Goal: Task Accomplishment & Management: Use online tool/utility

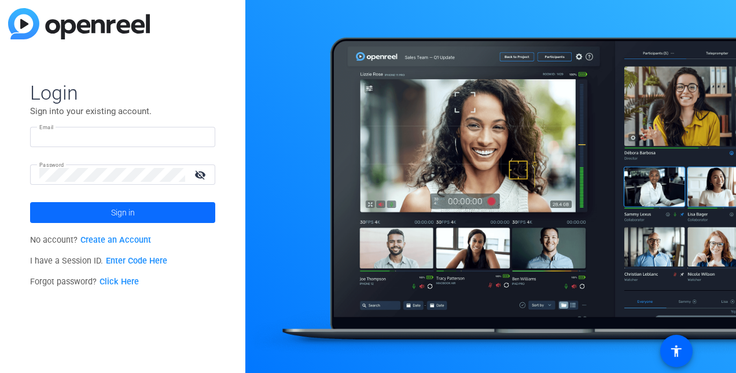
type input "tonyasuecanaday@gmail.com"
click at [145, 207] on span at bounding box center [122, 213] width 185 height 28
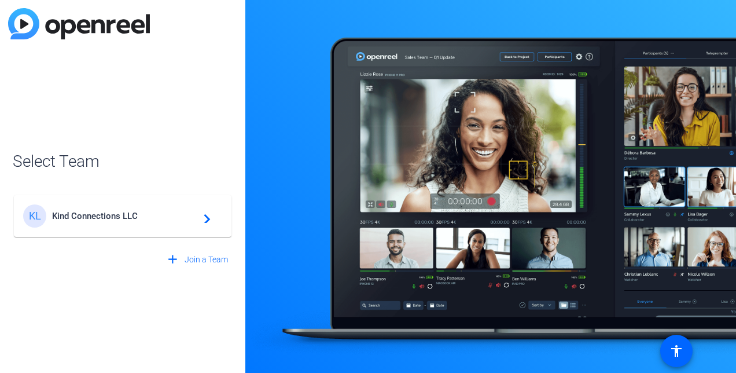
click at [94, 213] on span "Kind Connections LLC" at bounding box center [124, 216] width 145 height 10
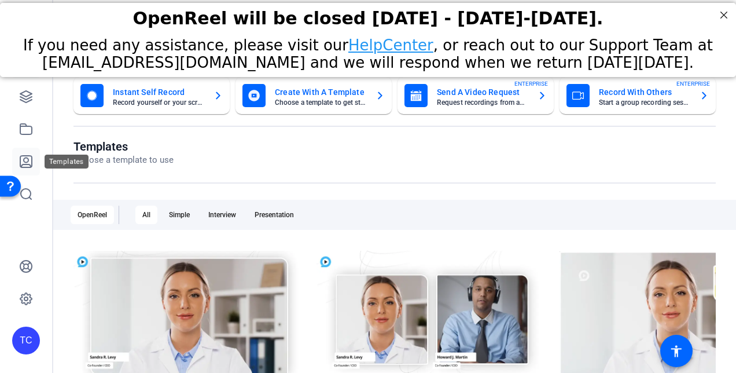
click at [26, 163] on icon at bounding box center [26, 162] width 12 height 12
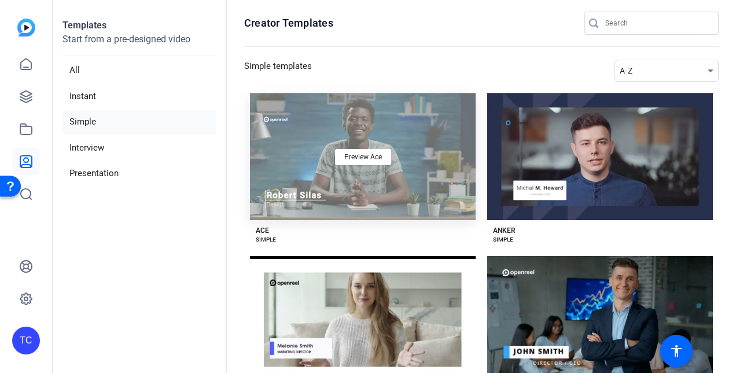
click at [293, 138] on div "Preview Ace" at bounding box center [363, 156] width 226 height 127
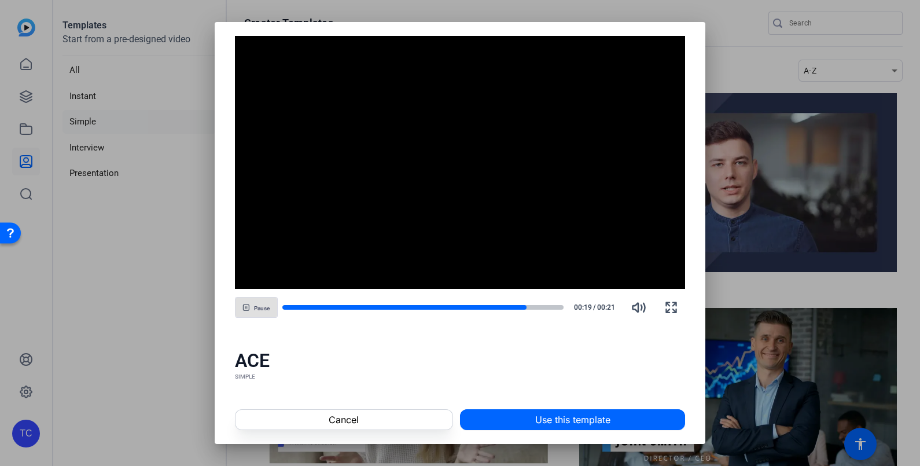
drag, startPoint x: 619, startPoint y: 3, endPoint x: 571, endPoint y: 427, distance: 425.8
click at [571, 372] on span "Use this template" at bounding box center [572, 420] width 75 height 14
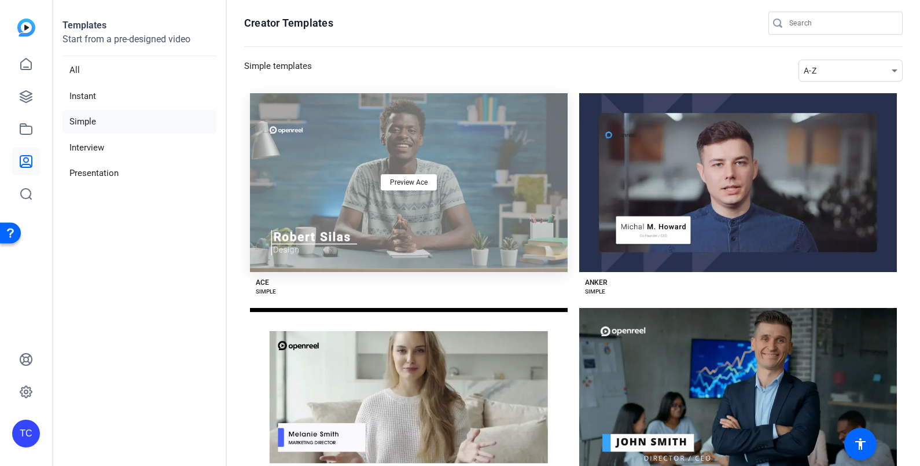
click at [410, 126] on div "Preview Ace" at bounding box center [409, 182] width 318 height 179
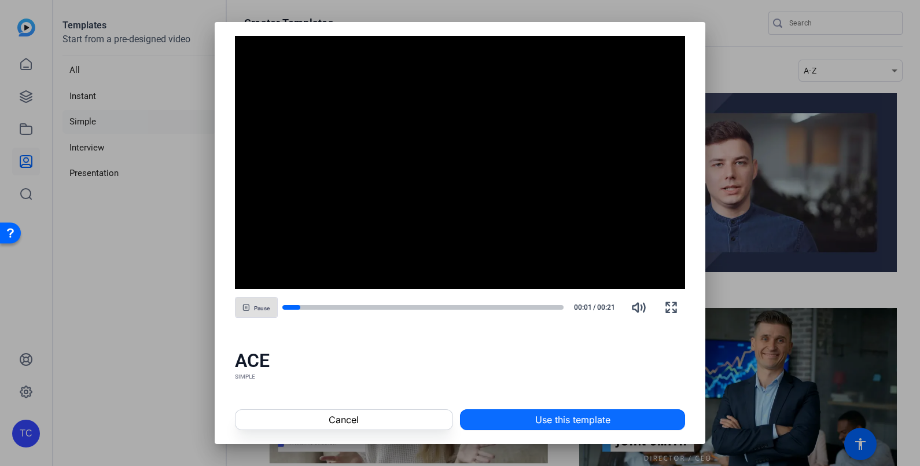
click at [557, 372] on span at bounding box center [573, 420] width 224 height 28
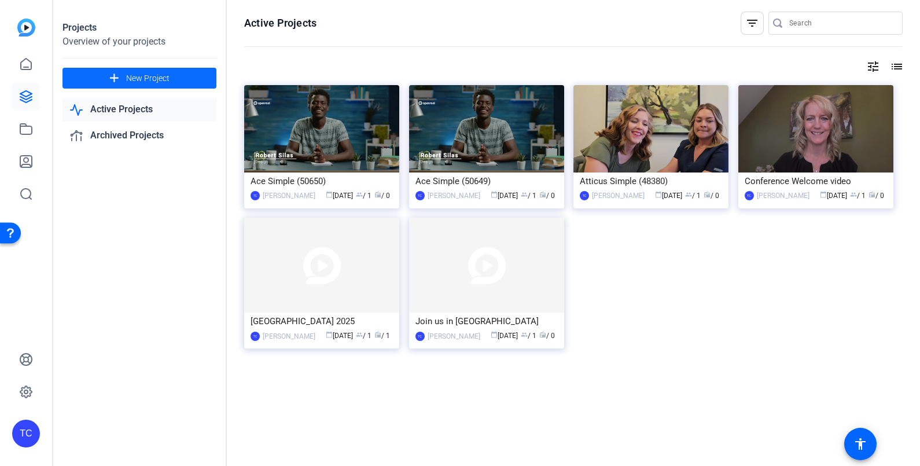
click at [157, 72] on span "New Project" at bounding box center [147, 78] width 43 height 12
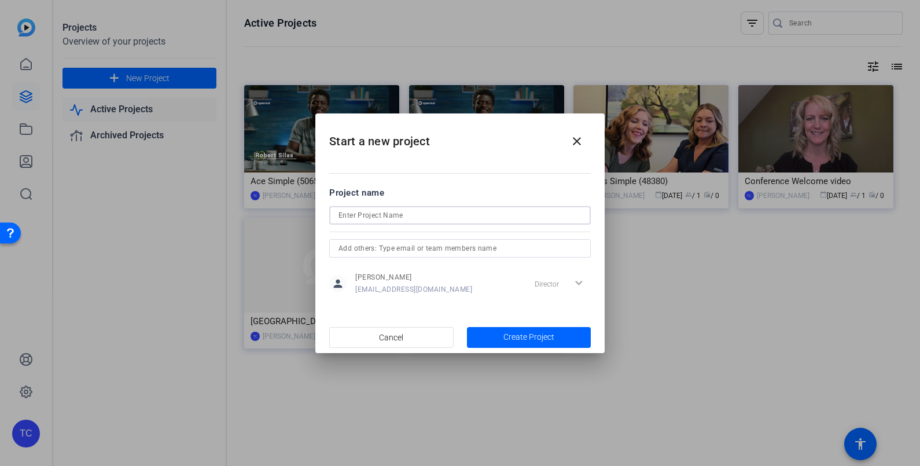
drag, startPoint x: 352, startPoint y: 216, endPoint x: 339, endPoint y: 217, distance: 12.8
click at [350, 216] on input at bounding box center [460, 215] width 243 height 14
type input "Congress for women and surrogacy"
click at [526, 331] on span "Create Project" at bounding box center [529, 337] width 51 height 12
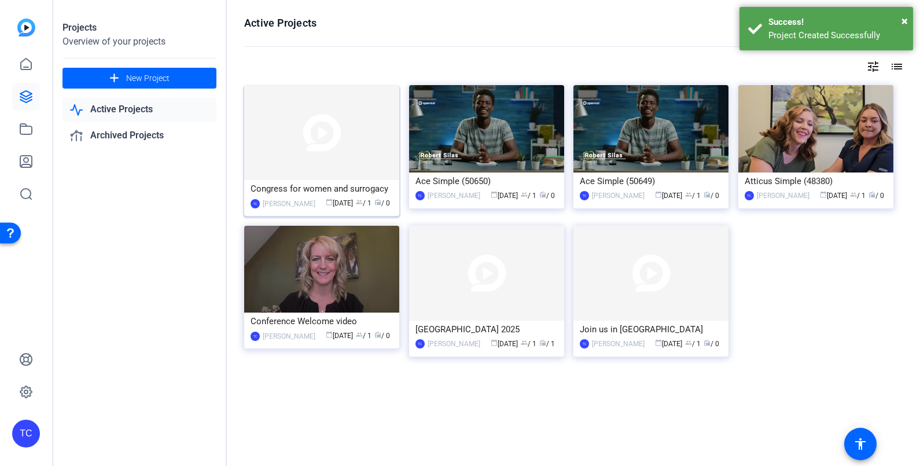
click at [304, 140] on img at bounding box center [321, 132] width 155 height 95
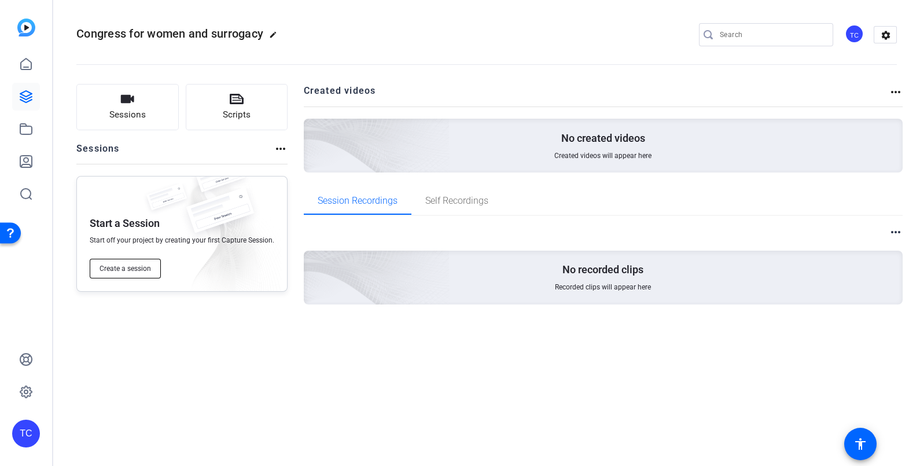
click at [115, 273] on span "Create a session" at bounding box center [126, 268] width 52 height 9
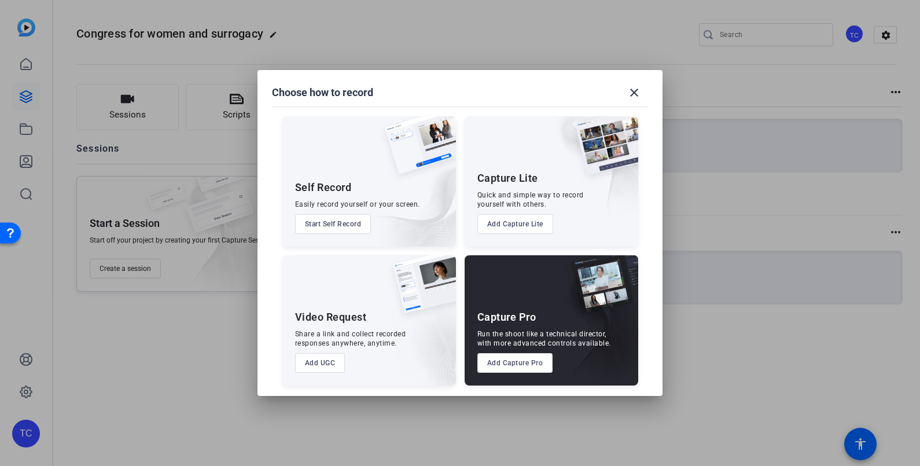
click at [322, 220] on button "Start Self Record" at bounding box center [333, 224] width 76 height 20
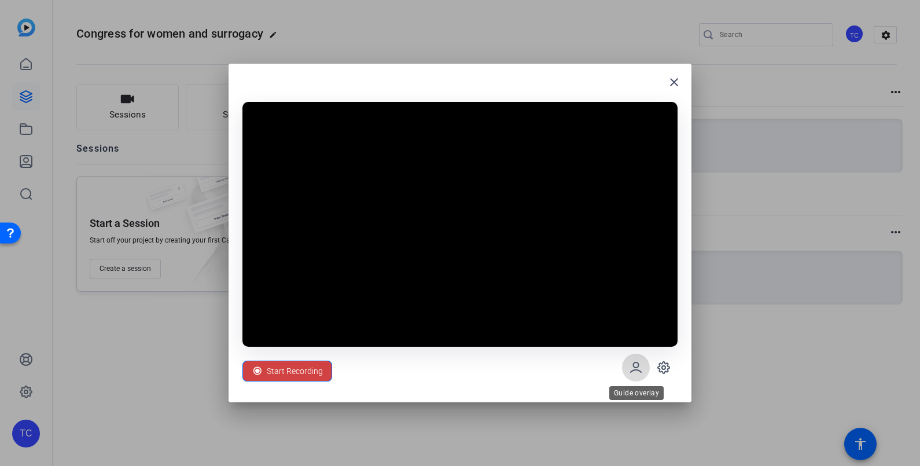
click at [634, 366] on icon at bounding box center [636, 367] width 10 height 10
click at [284, 372] on span "Start Recording" at bounding box center [295, 371] width 56 height 22
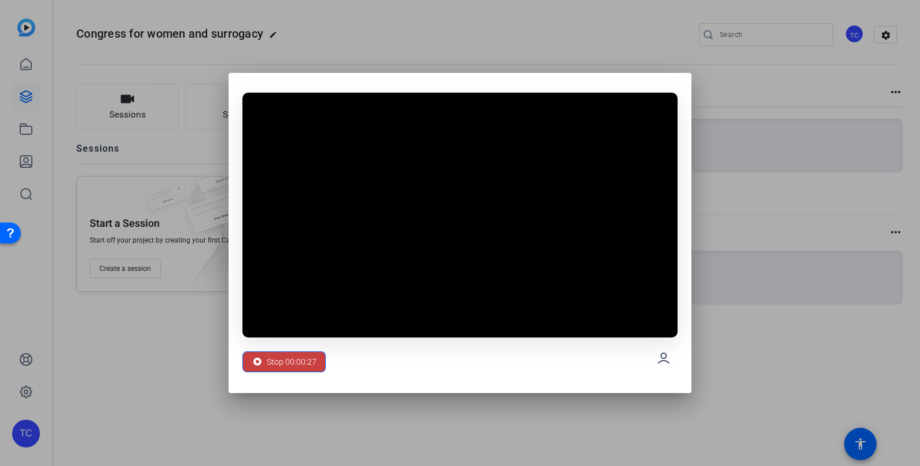
click at [293, 366] on span "Stop 00:00:27" at bounding box center [292, 362] width 50 height 22
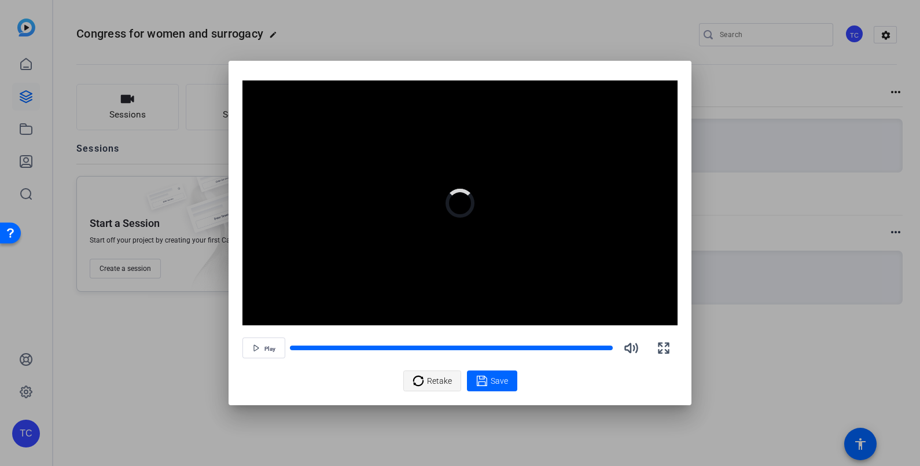
click at [434, 381] on span "Retake" at bounding box center [439, 381] width 25 height 22
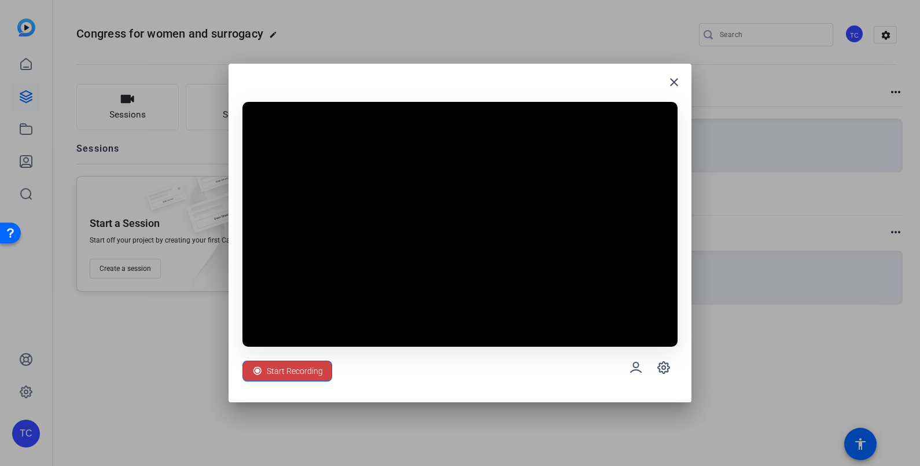
drag, startPoint x: 385, startPoint y: 339, endPoint x: 434, endPoint y: 39, distance: 303.1
click at [433, 39] on div at bounding box center [460, 233] width 920 height 466
click at [289, 365] on span "Start Recording" at bounding box center [295, 371] width 56 height 22
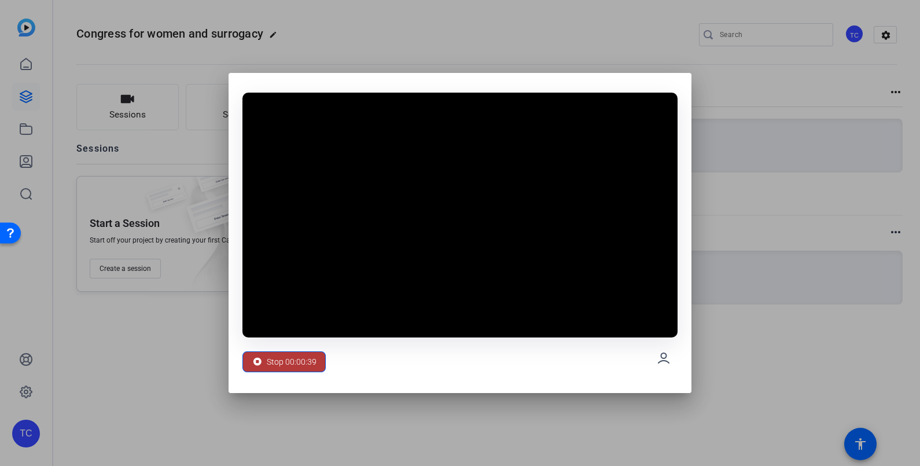
click at [286, 358] on span "Stop 00:00:39" at bounding box center [292, 362] width 50 height 22
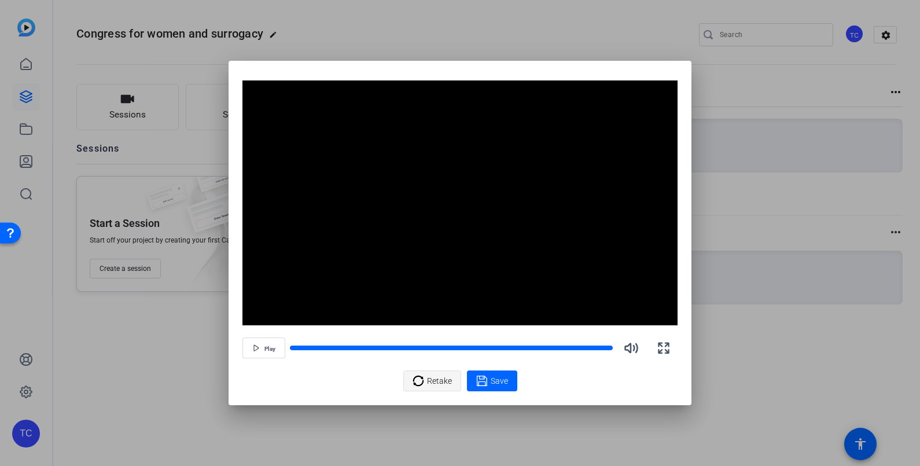
click at [433, 380] on span "Retake" at bounding box center [439, 381] width 25 height 22
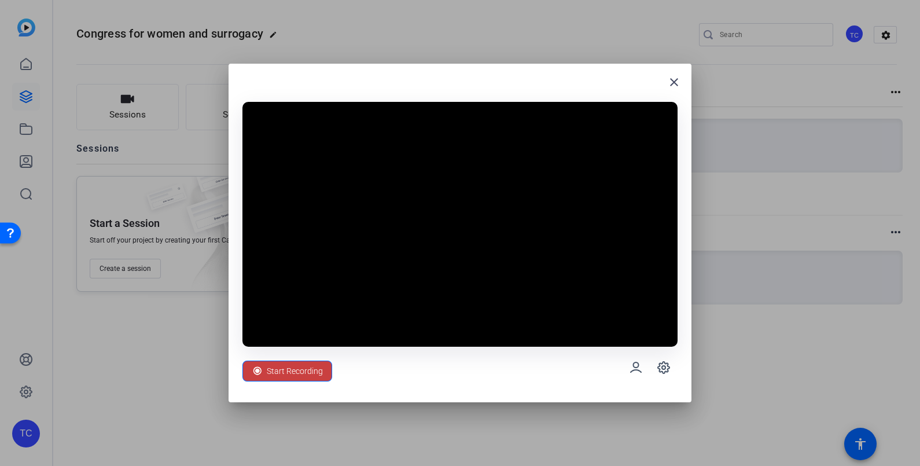
click at [282, 373] on span "Start Recording" at bounding box center [295, 371] width 56 height 22
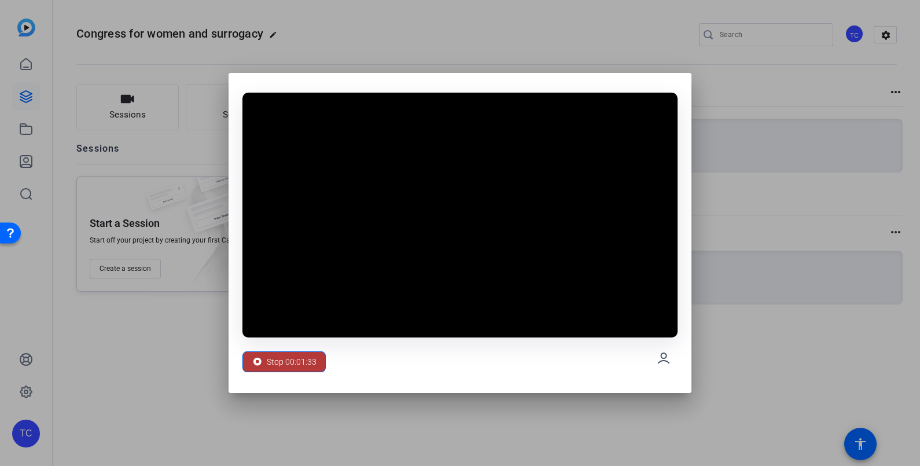
click at [299, 366] on span "Stop 00:01:33" at bounding box center [292, 362] width 50 height 22
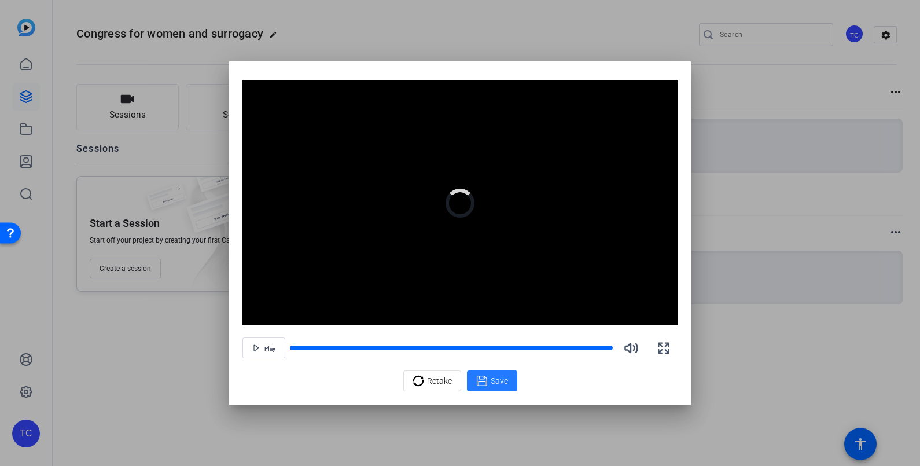
click at [492, 376] on span "Save" at bounding box center [499, 381] width 17 height 12
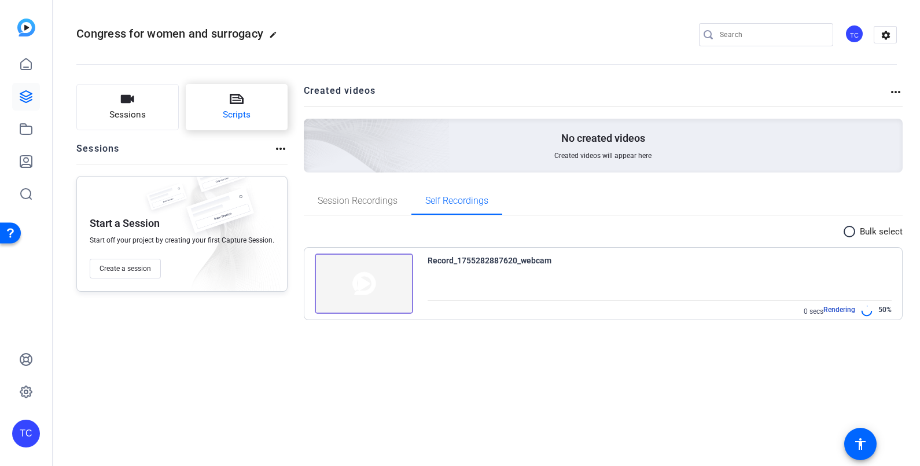
click at [230, 111] on span "Scripts" at bounding box center [237, 114] width 28 height 13
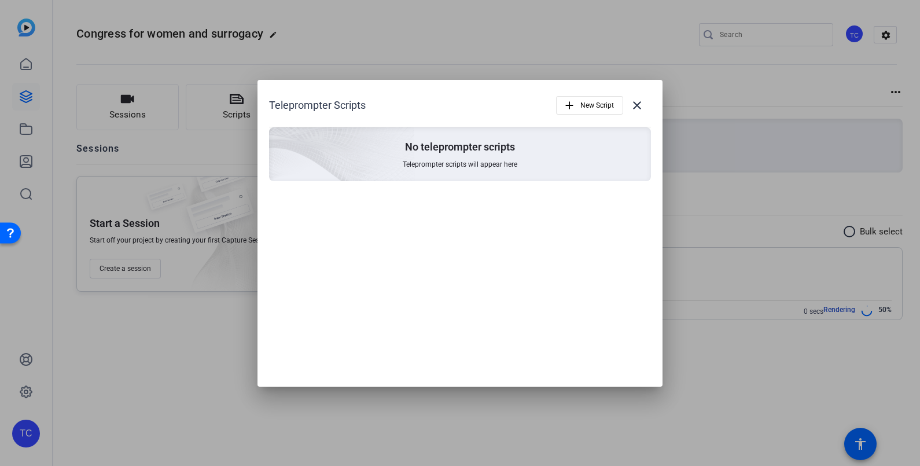
click at [376, 43] on div at bounding box center [460, 233] width 920 height 466
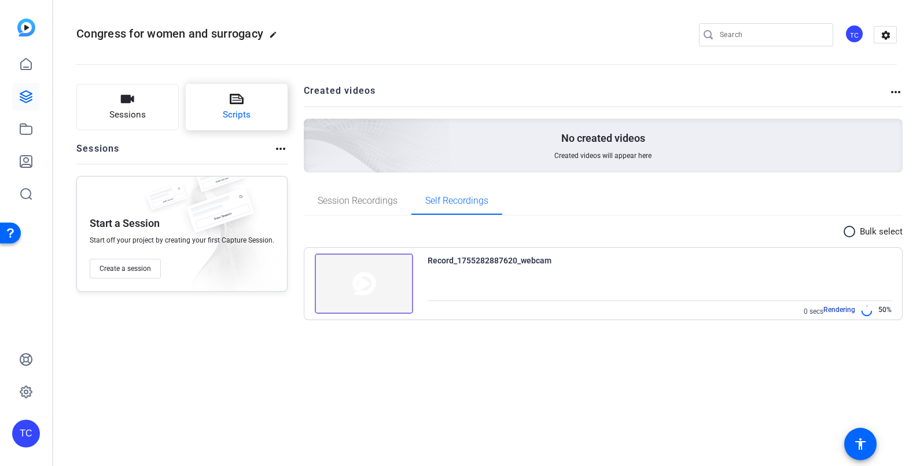
click at [234, 104] on icon at bounding box center [237, 99] width 14 height 14
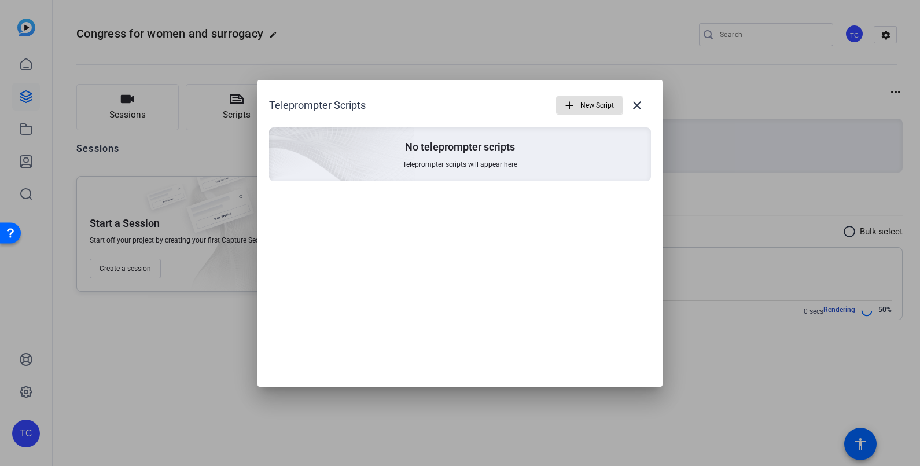
click at [591, 101] on span "New Script" at bounding box center [597, 105] width 34 height 22
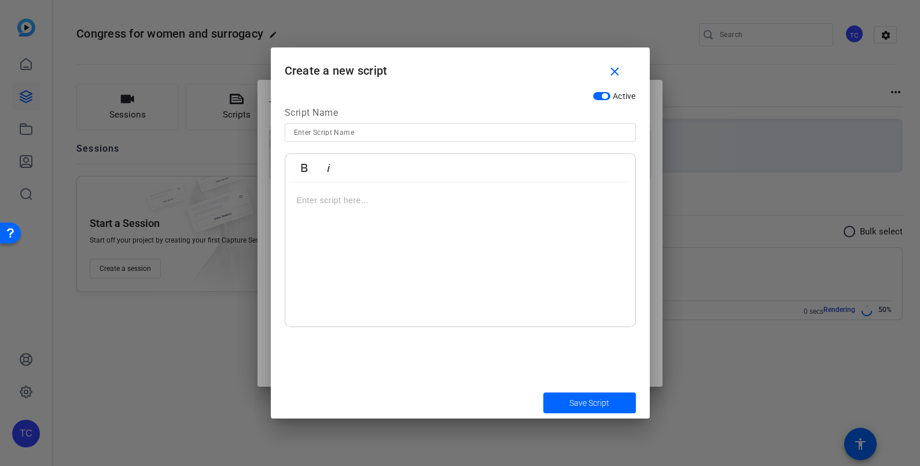
click at [333, 200] on p at bounding box center [460, 200] width 327 height 13
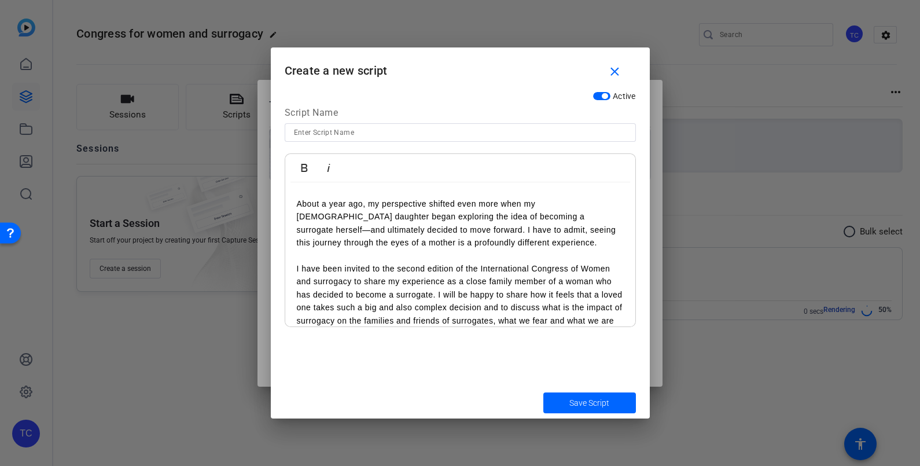
scroll to position [11496, 2]
drag, startPoint x: 598, startPoint y: 402, endPoint x: 569, endPoint y: 333, distance: 73.9
click at [598, 402] on span "Save Script" at bounding box center [589, 403] width 40 height 12
click at [577, 403] on span "Save Script" at bounding box center [589, 403] width 40 height 12
click at [592, 395] on span "submit" at bounding box center [589, 403] width 93 height 28
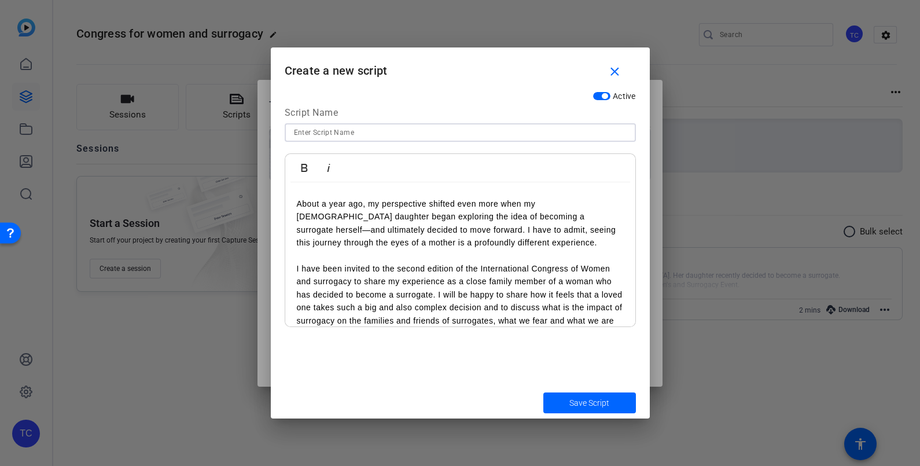
click at [355, 130] on input at bounding box center [460, 133] width 333 height 14
type input "Congress"
drag, startPoint x: 607, startPoint y: 403, endPoint x: 585, endPoint y: 396, distance: 22.5
click at [604, 403] on span "Save Script" at bounding box center [589, 403] width 40 height 12
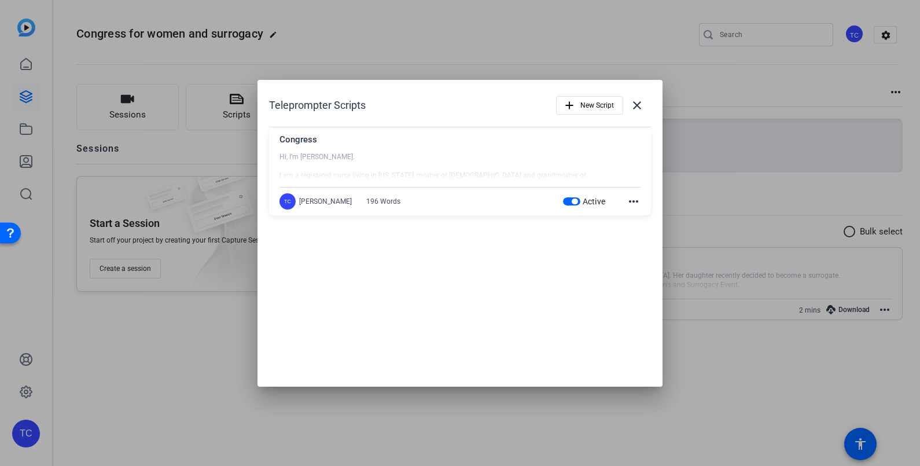
click at [634, 205] on mat-icon "more_horiz" at bounding box center [634, 201] width 14 height 14
click at [634, 105] on div at bounding box center [460, 233] width 920 height 466
click at [640, 111] on mat-icon "close" at bounding box center [637, 105] width 14 height 14
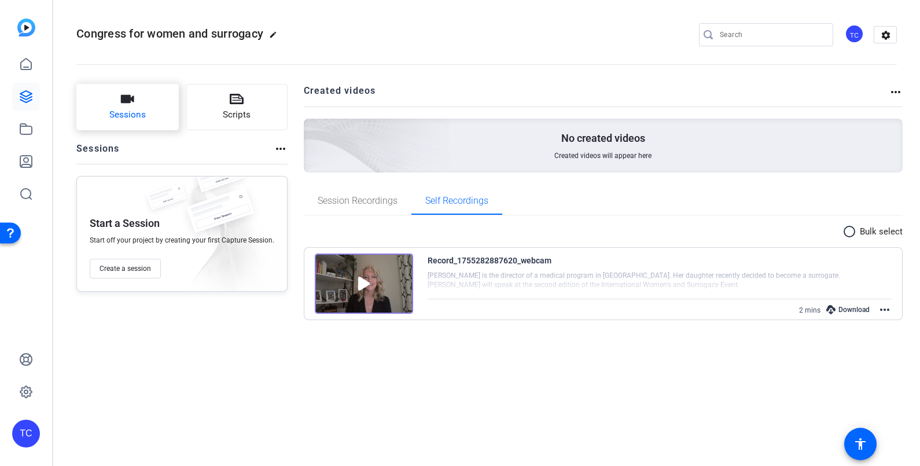
click at [115, 106] on button "Sessions" at bounding box center [127, 107] width 102 height 46
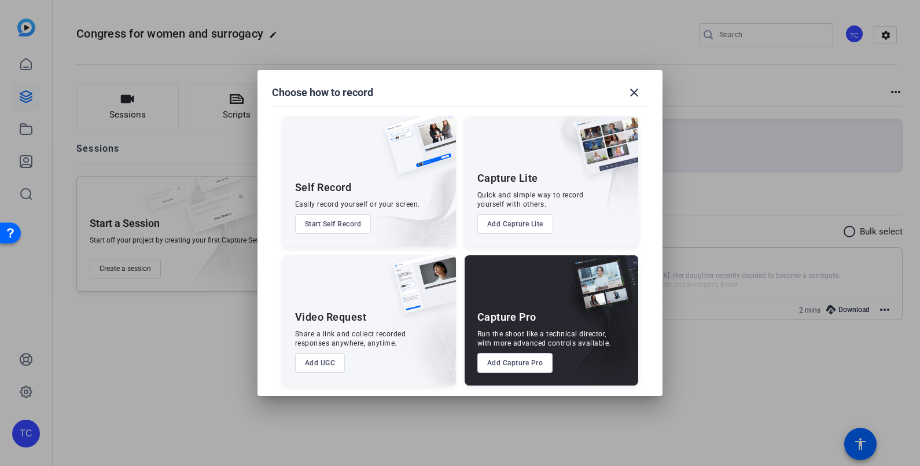
drag, startPoint x: 521, startPoint y: 39, endPoint x: 504, endPoint y: 34, distance: 18.0
click at [521, 38] on div at bounding box center [460, 233] width 920 height 466
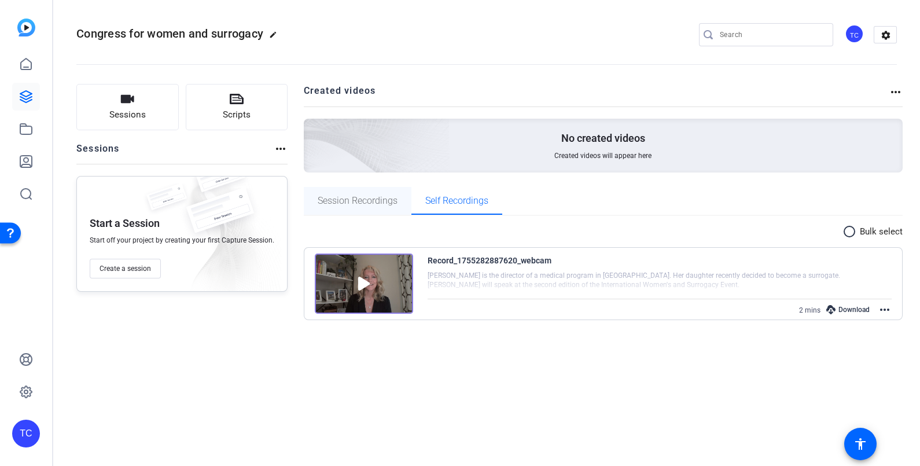
click at [359, 204] on span "Session Recordings" at bounding box center [358, 200] width 80 height 9
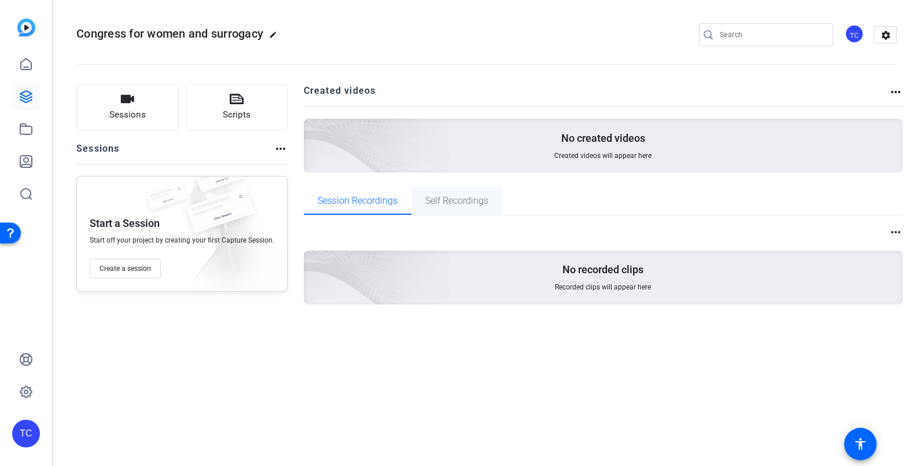
click at [458, 199] on span "Self Recordings" at bounding box center [456, 200] width 63 height 9
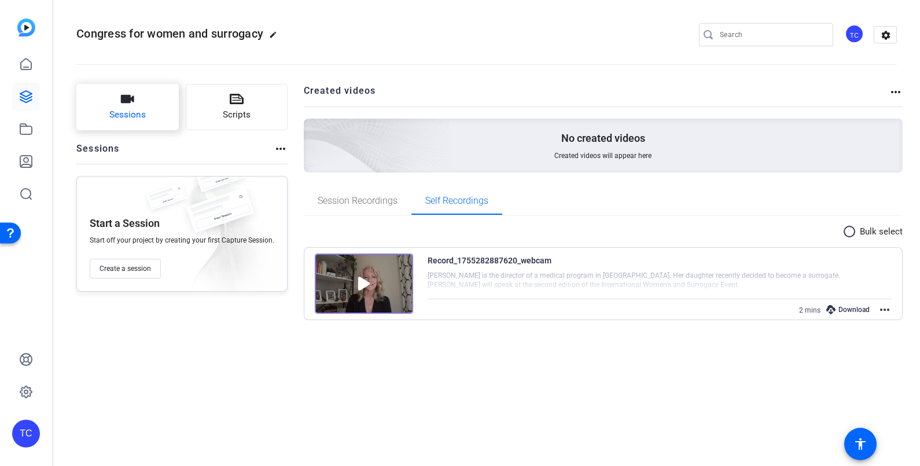
click at [138, 97] on button "Sessions" at bounding box center [127, 107] width 102 height 46
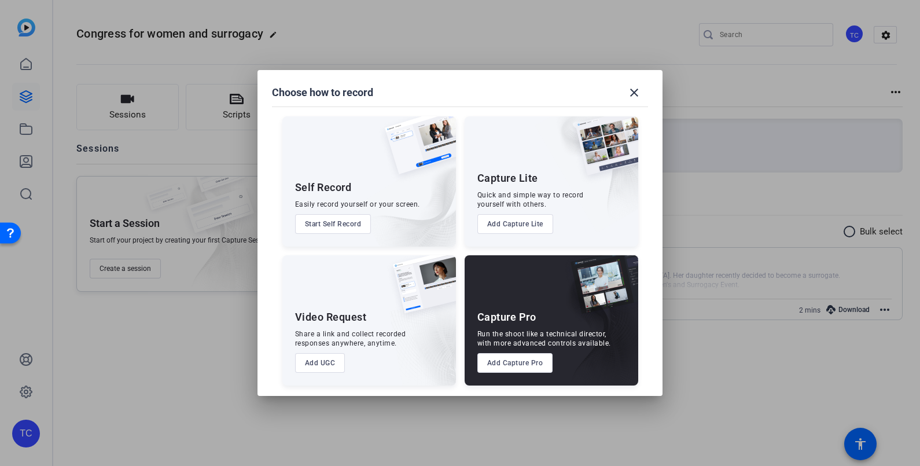
click at [329, 225] on button "Start Self Record" at bounding box center [333, 224] width 76 height 20
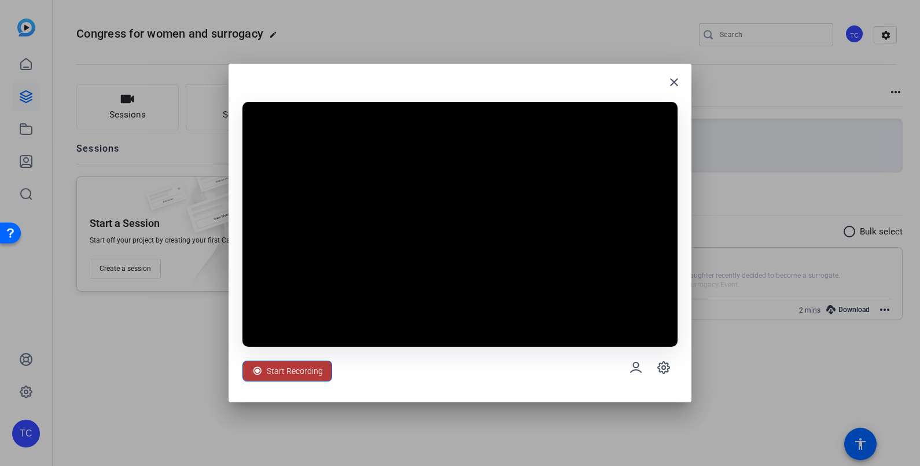
click at [278, 366] on span "Start Recording" at bounding box center [295, 371] width 56 height 22
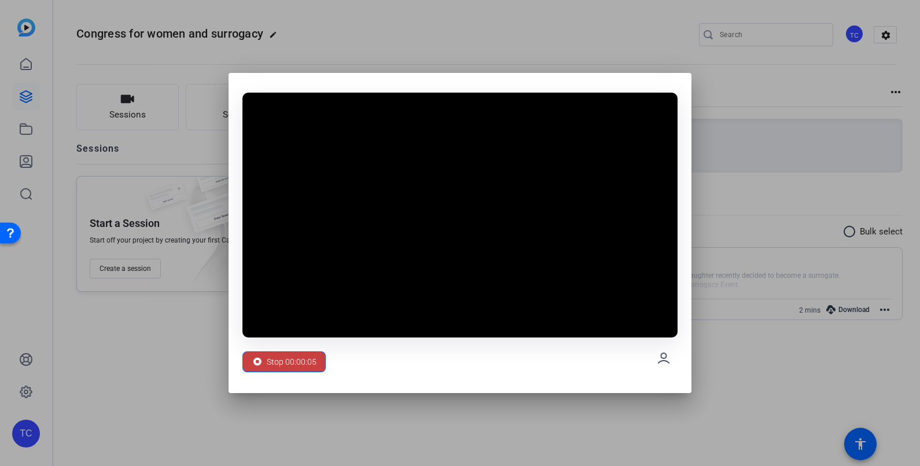
click at [291, 351] on button "Stop 00:00:05" at bounding box center [283, 361] width 83 height 21
click at [289, 360] on span "Stop 00:00:06" at bounding box center [292, 362] width 50 height 22
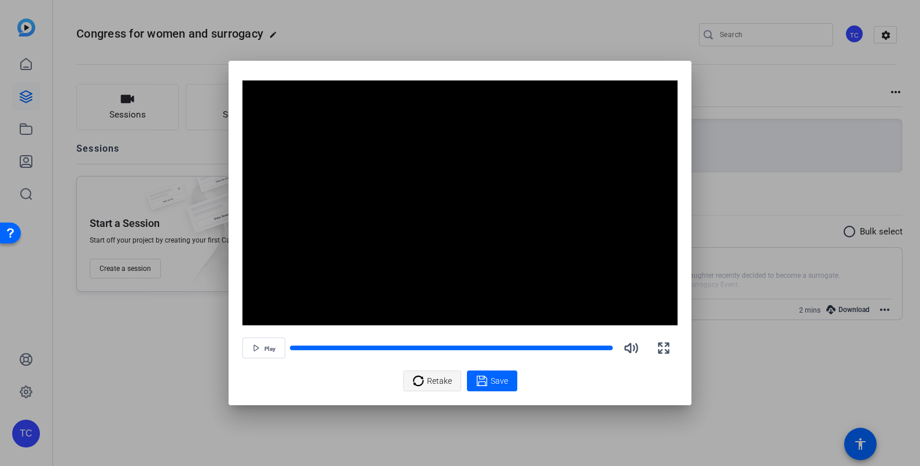
click at [426, 381] on div "Retake" at bounding box center [432, 381] width 39 height 22
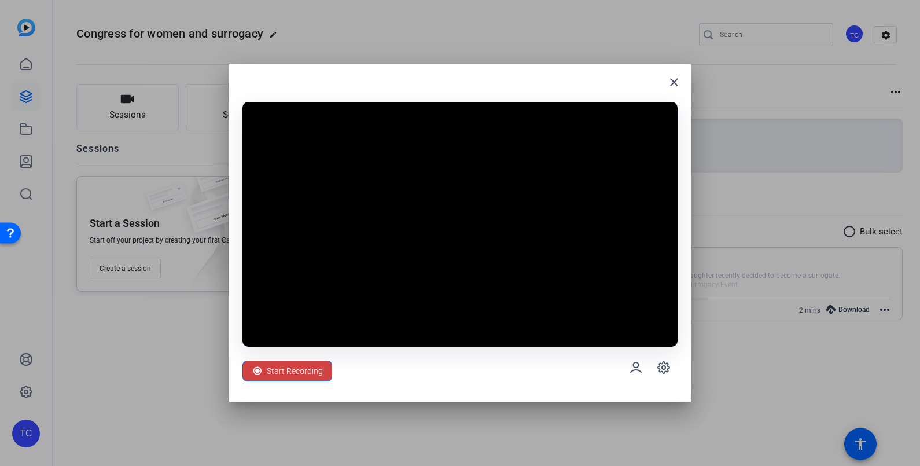
drag, startPoint x: 284, startPoint y: 367, endPoint x: 246, endPoint y: 379, distance: 39.5
click at [284, 367] on span "Start Recording" at bounding box center [295, 371] width 56 height 22
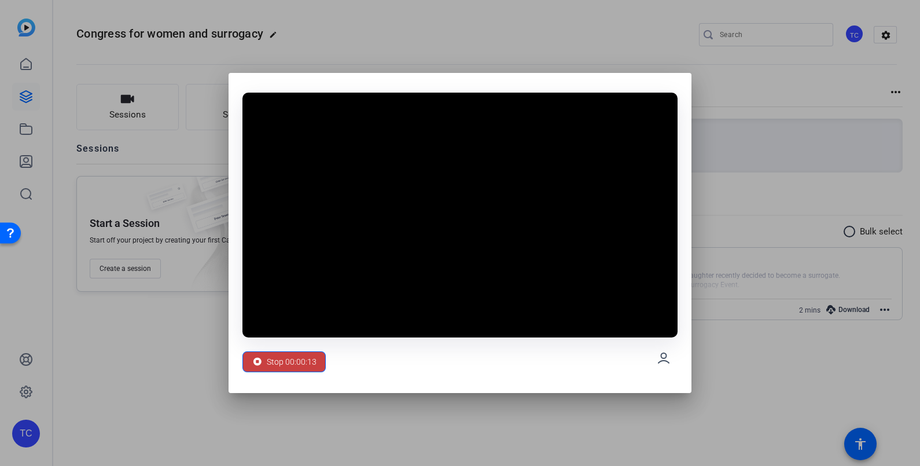
click at [287, 358] on span "Stop 00:00:13" at bounding box center [292, 362] width 50 height 22
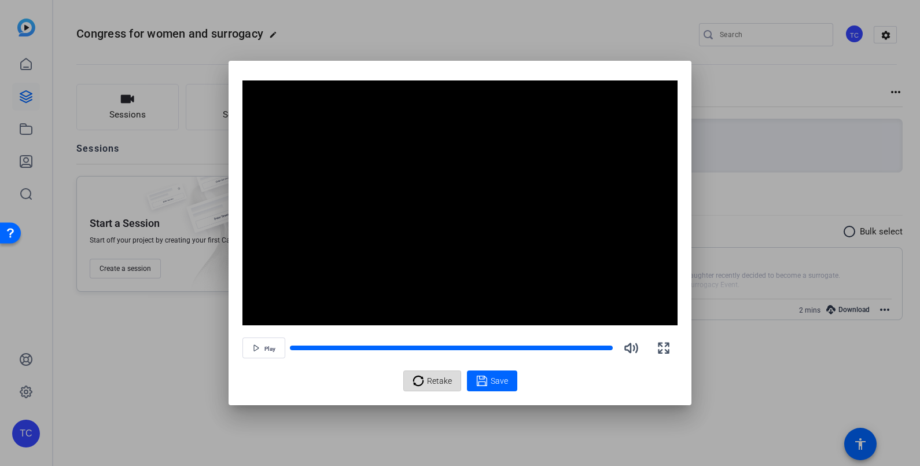
click at [435, 381] on span "Retake" at bounding box center [439, 381] width 25 height 22
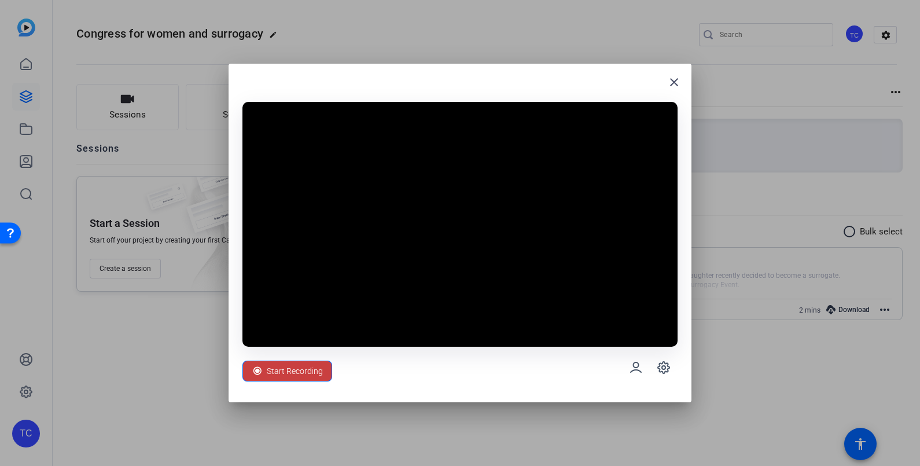
click at [277, 369] on span "Start Recording" at bounding box center [295, 371] width 56 height 22
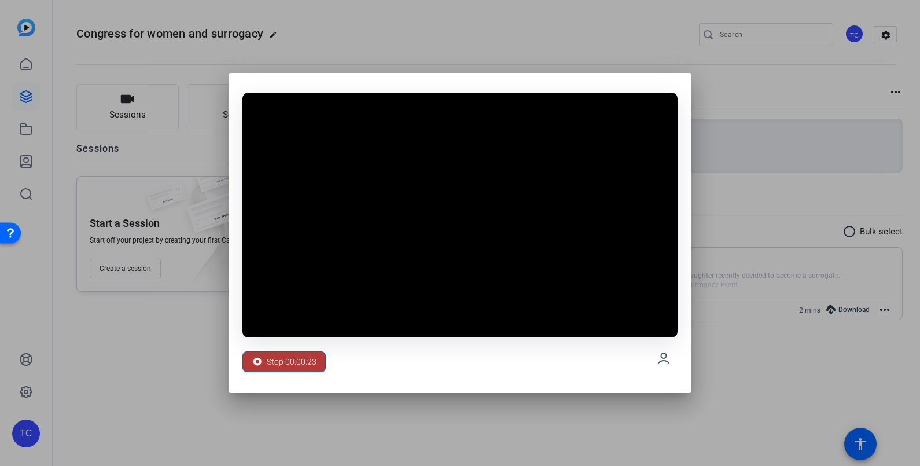
click at [286, 356] on span "Stop 00:00:23" at bounding box center [292, 362] width 50 height 22
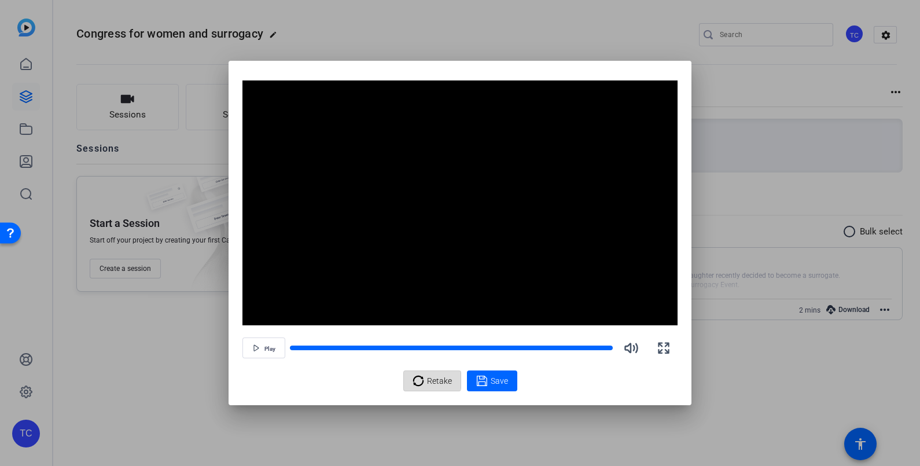
click at [428, 379] on span "Retake" at bounding box center [439, 381] width 25 height 22
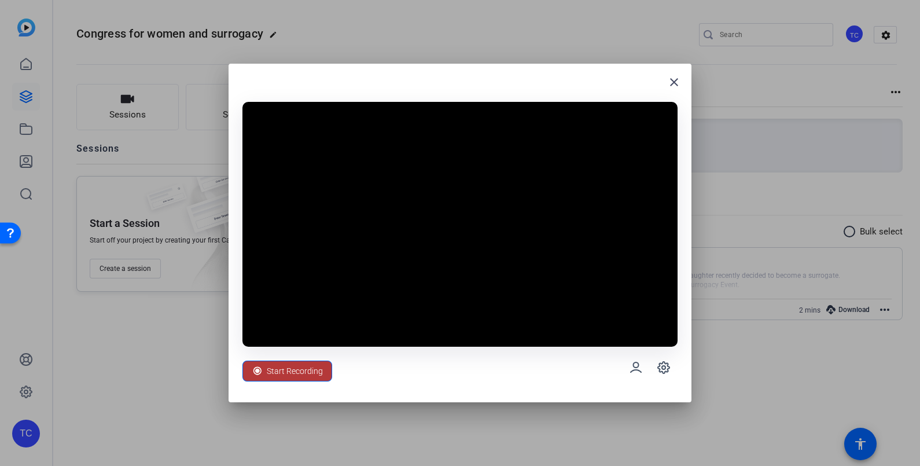
click at [288, 370] on span "Start Recording" at bounding box center [295, 371] width 56 height 22
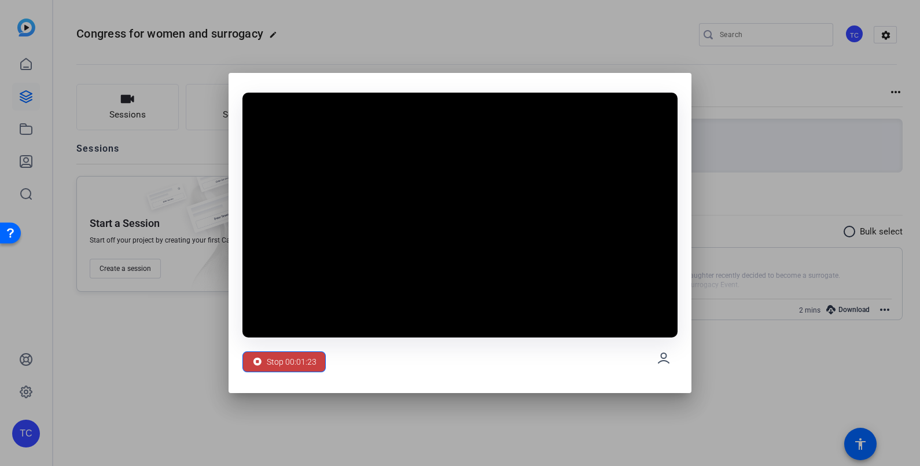
click at [294, 365] on span "Stop 00:01:23" at bounding box center [292, 362] width 50 height 22
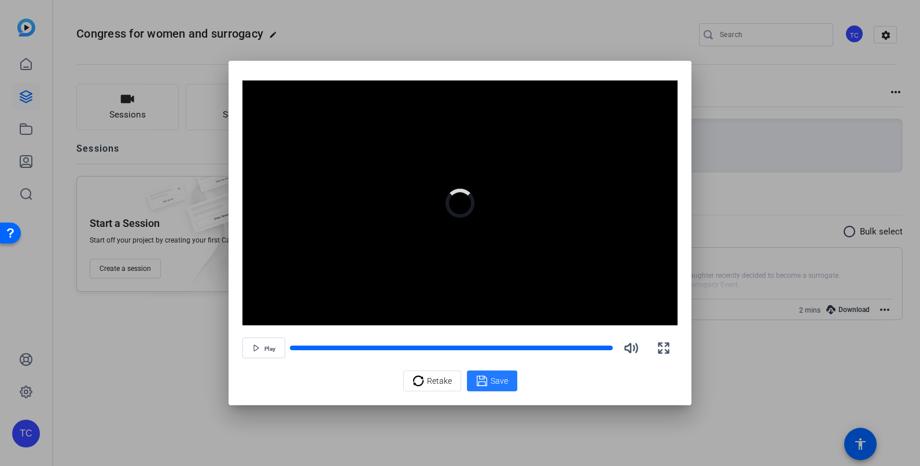
click at [487, 377] on div "Save" at bounding box center [492, 381] width 32 height 14
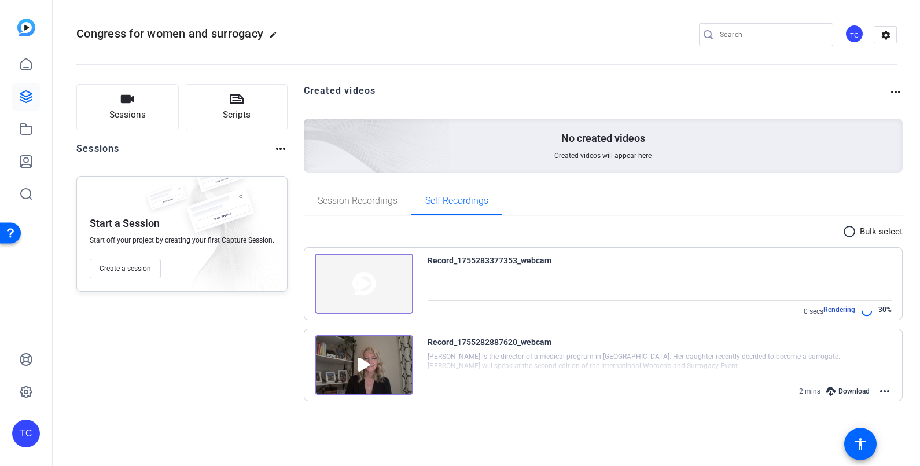
click at [359, 360] on img at bounding box center [364, 365] width 98 height 60
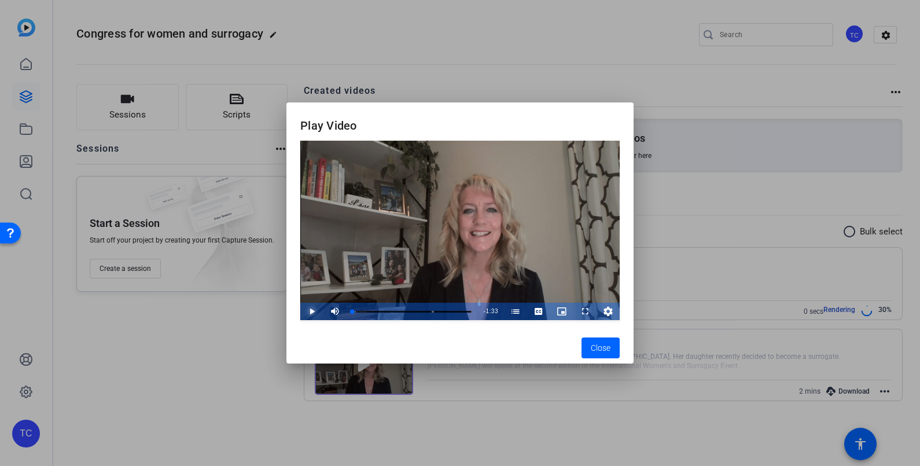
click at [300, 312] on span "Video Player" at bounding box center [300, 311] width 0 height 17
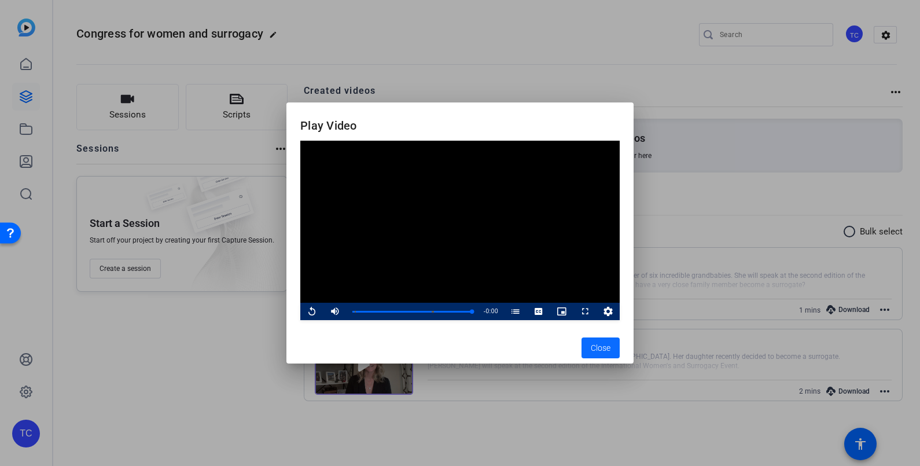
drag, startPoint x: 596, startPoint y: 349, endPoint x: 600, endPoint y: 355, distance: 6.7
click at [597, 349] on span "Close" at bounding box center [601, 348] width 20 height 12
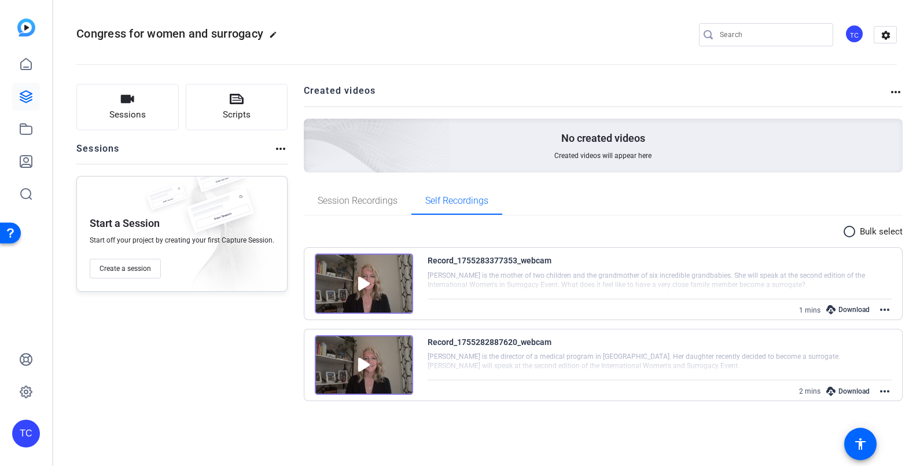
click at [887, 307] on mat-icon "more_horiz" at bounding box center [885, 310] width 14 height 14
click at [840, 321] on span "Edit Video" at bounding box center [846, 323] width 71 height 14
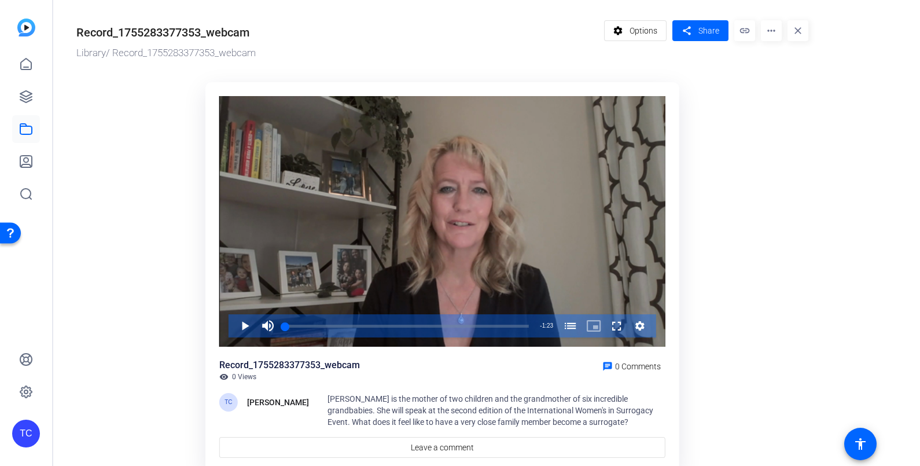
scroll to position [46, 0]
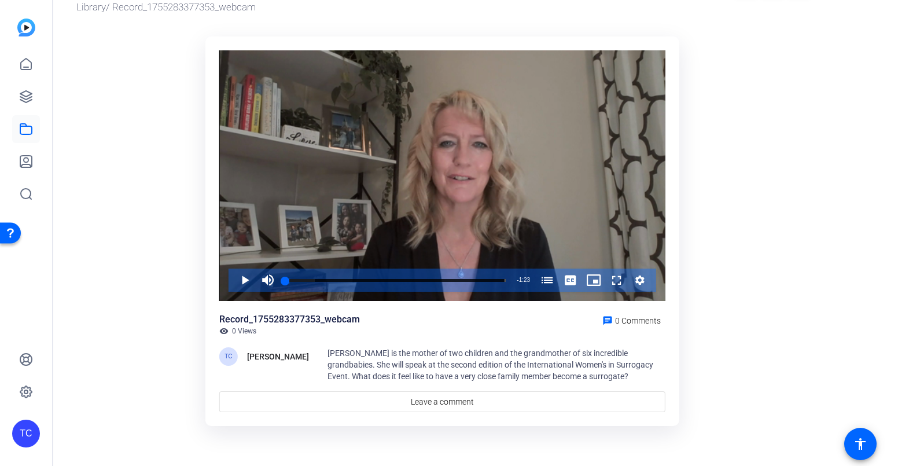
click at [334, 353] on span "[PERSON_NAME] is the mother of two children and the grandmother of six incredib…" at bounding box center [491, 364] width 326 height 32
click at [331, 351] on span "[PERSON_NAME] is the mother of two children and the grandmother of six incredib…" at bounding box center [491, 364] width 326 height 32
click at [227, 359] on div "TC" at bounding box center [228, 356] width 19 height 19
click at [395, 359] on div "[PERSON_NAME] is the mother of two children and the grandmother of six incredib…" at bounding box center [497, 364] width 338 height 35
drag, startPoint x: 395, startPoint y: 359, endPoint x: 356, endPoint y: 374, distance: 41.6
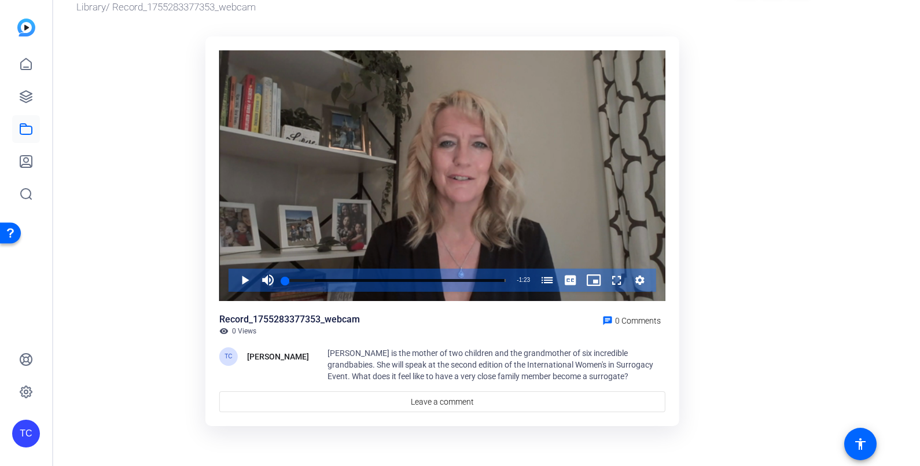
click at [356, 374] on span "[PERSON_NAME] is the mother of two children and the grandmother of six incredib…" at bounding box center [491, 364] width 326 height 32
click at [332, 352] on span "[PERSON_NAME] is the mother of two children and the grandmother of six incredib…" at bounding box center [491, 364] width 326 height 32
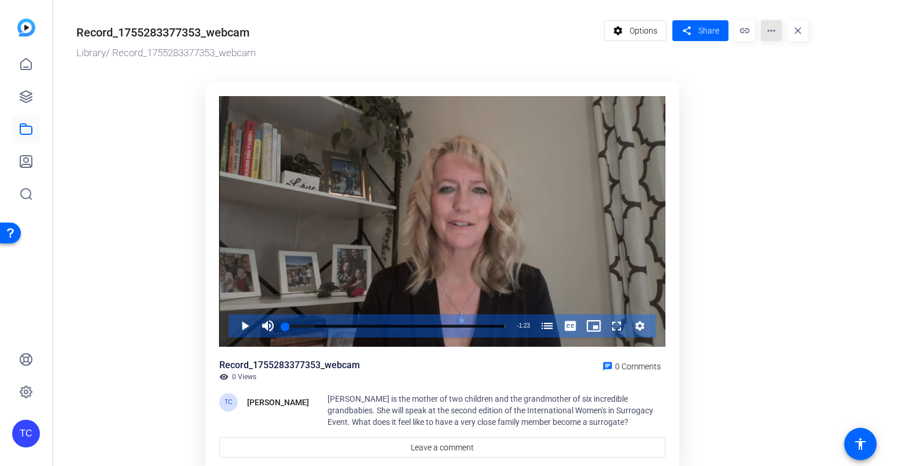
click at [770, 30] on mat-icon "more_horiz" at bounding box center [771, 30] width 21 height 21
click at [709, 32] on div at bounding box center [460, 233] width 920 height 466
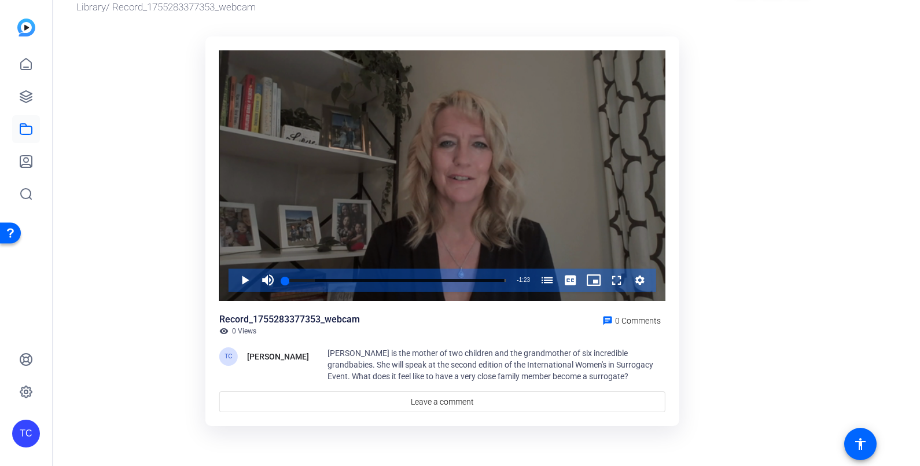
click at [641, 280] on icon "Video Player" at bounding box center [640, 280] width 12 height 14
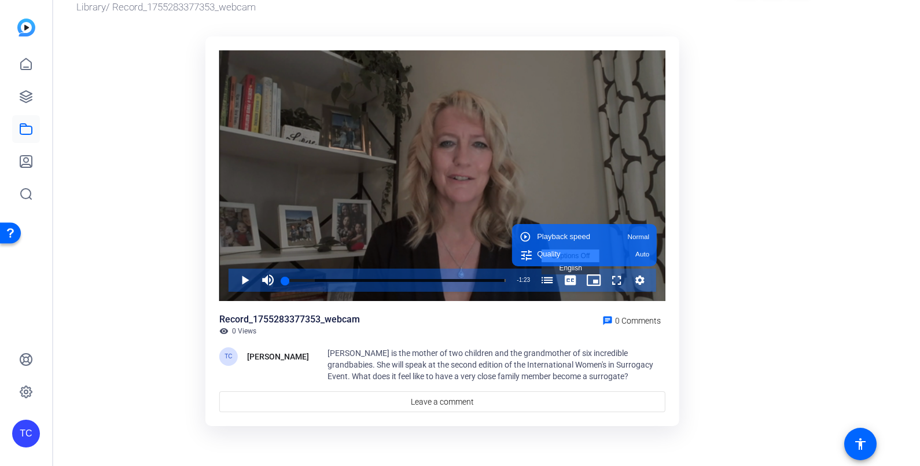
click at [567, 280] on span "Video Player" at bounding box center [570, 280] width 23 height 23
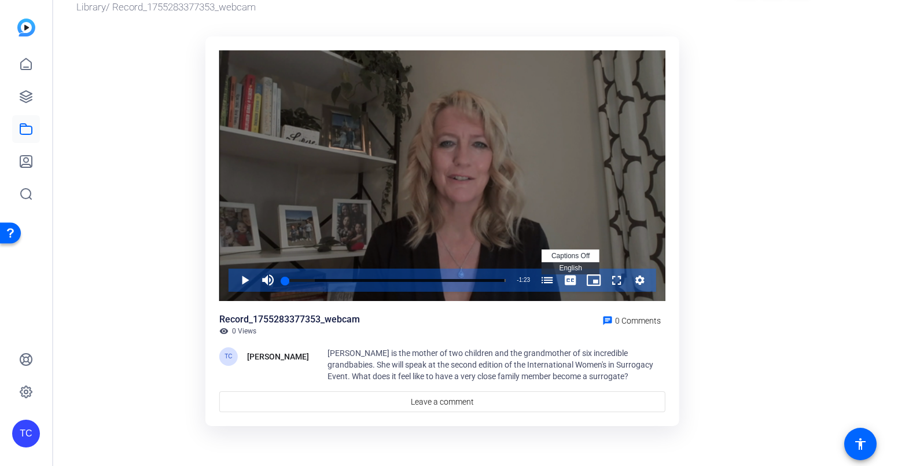
click at [568, 269] on span "English Captions" at bounding box center [570, 268] width 23 height 8
click at [569, 256] on span "captions off" at bounding box center [571, 256] width 38 height 8
click at [547, 279] on span "Video Player" at bounding box center [547, 280] width 23 height 23
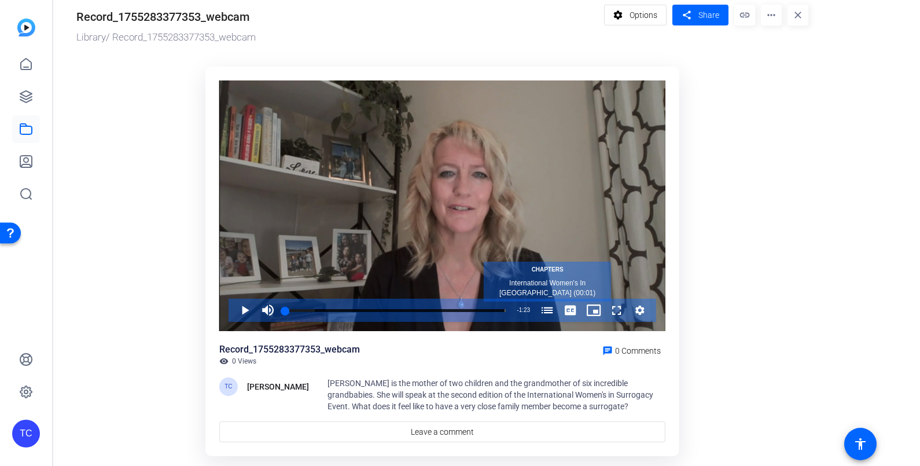
scroll to position [0, 0]
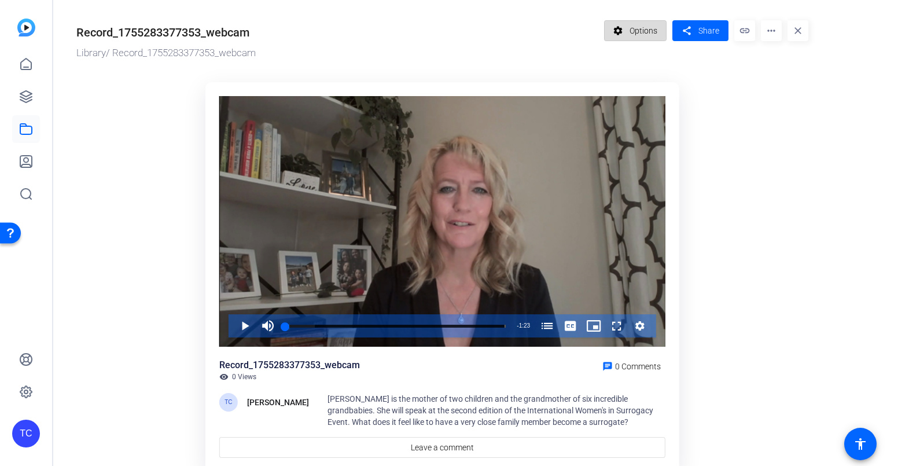
click at [649, 34] on span "Options" at bounding box center [644, 31] width 28 height 22
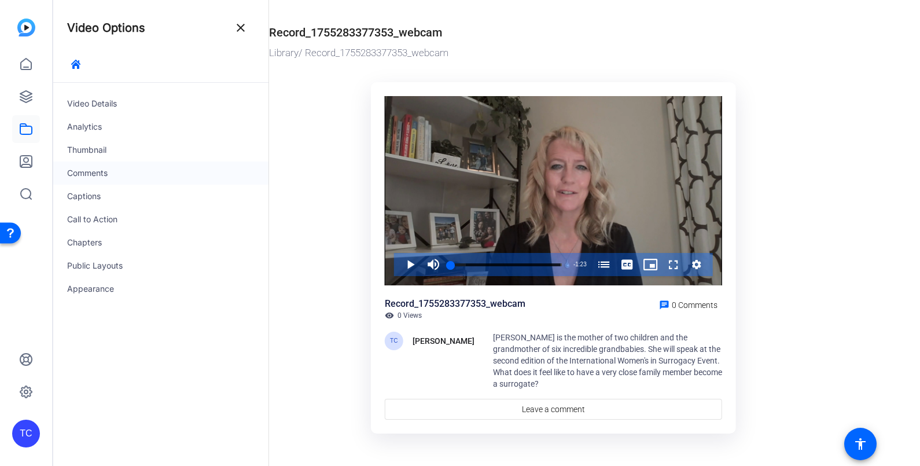
click at [83, 176] on div "Comments" at bounding box center [160, 172] width 215 height 23
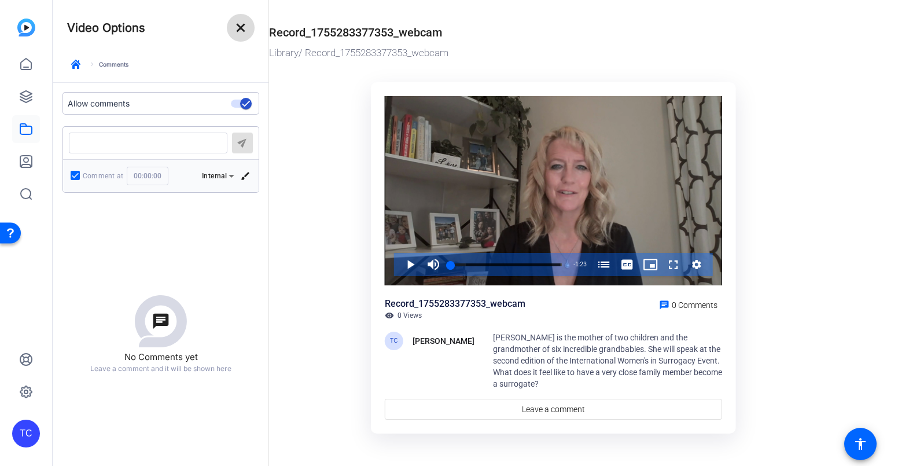
click at [240, 23] on mat-icon "close" at bounding box center [241, 28] width 14 height 14
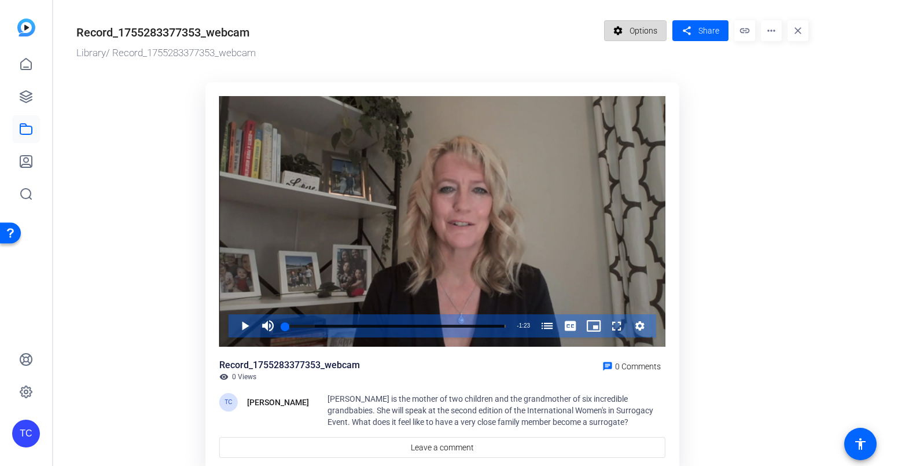
click at [639, 31] on span "Options" at bounding box center [644, 31] width 28 height 22
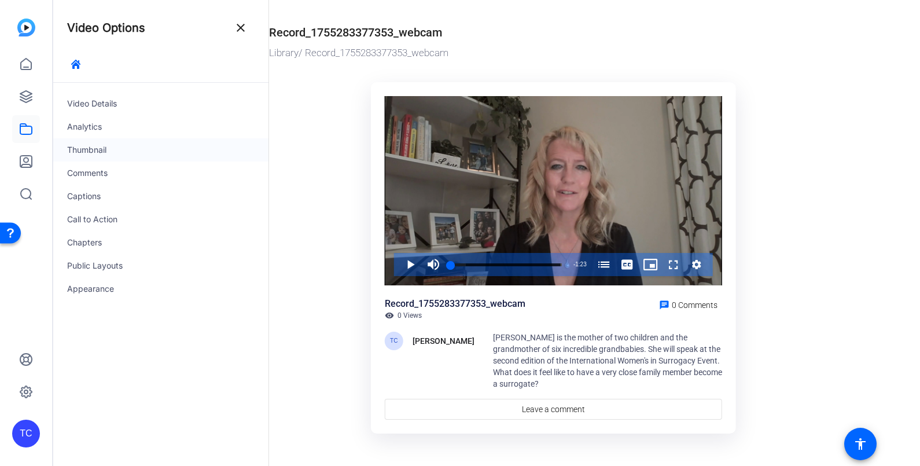
click at [82, 150] on div "Thumbnail" at bounding box center [160, 149] width 215 height 23
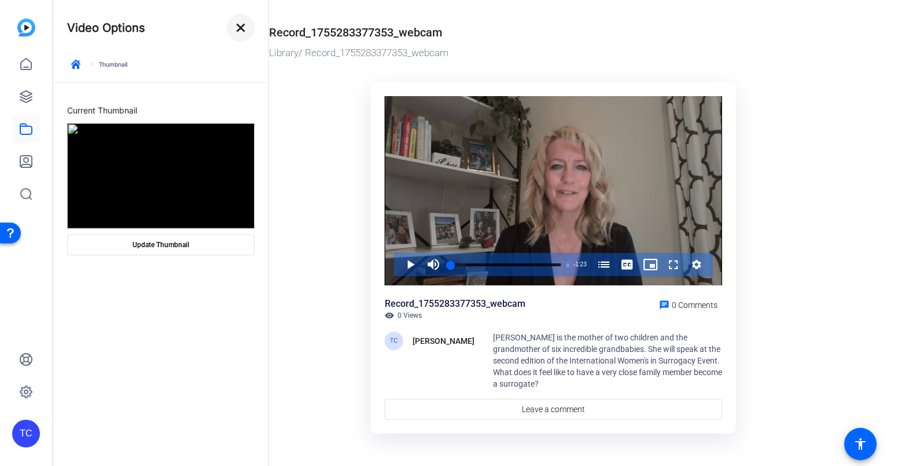
click at [245, 26] on mat-icon "close" at bounding box center [241, 28] width 14 height 14
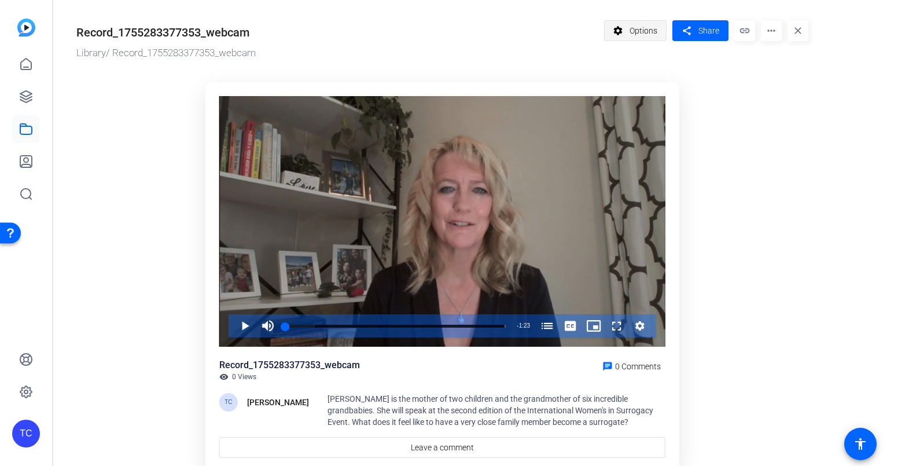
click at [638, 28] on span "Options" at bounding box center [644, 31] width 28 height 22
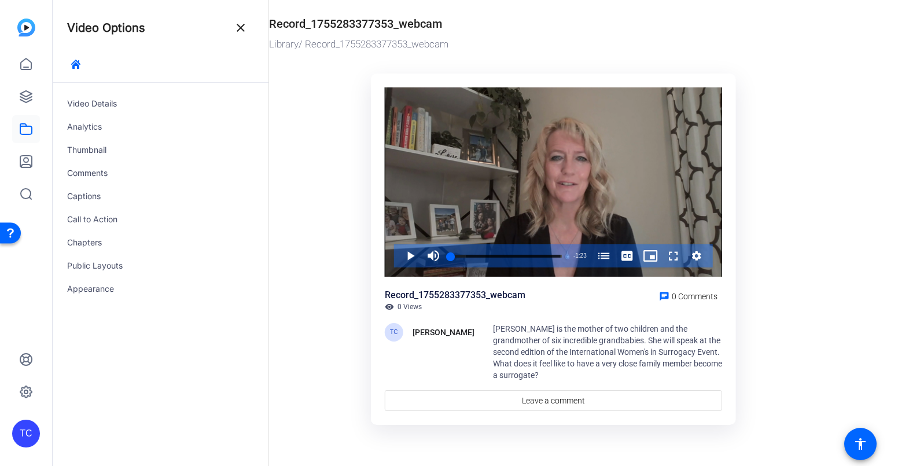
scroll to position [11, 0]
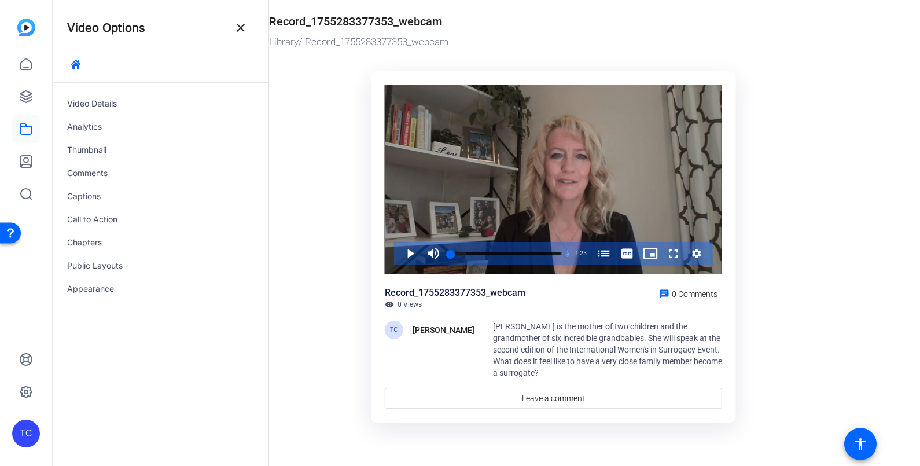
click at [496, 325] on span "[PERSON_NAME] is the mother of two children and the grandmother of six incredib…" at bounding box center [607, 350] width 229 height 56
click at [497, 325] on span "[PERSON_NAME] is the mother of two children and the grandmother of six incredib…" at bounding box center [607, 350] width 229 height 56
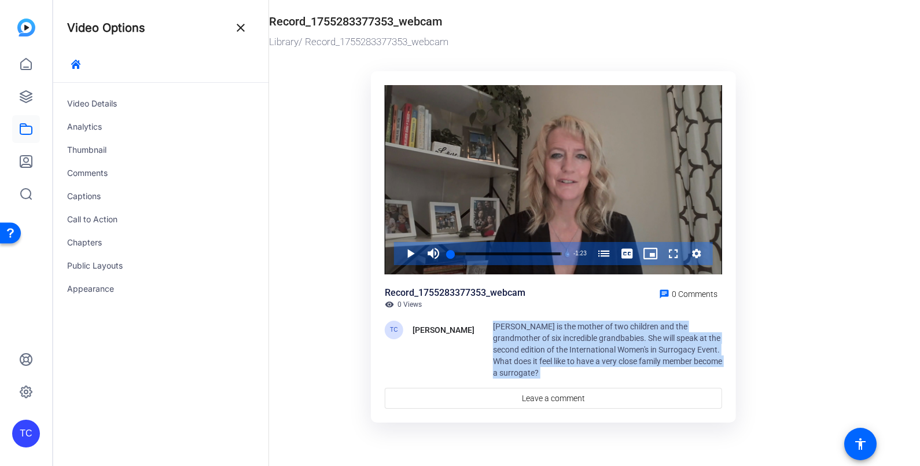
click at [497, 325] on span "[PERSON_NAME] is the mother of two children and the grandmother of six incredib…" at bounding box center [607, 350] width 229 height 56
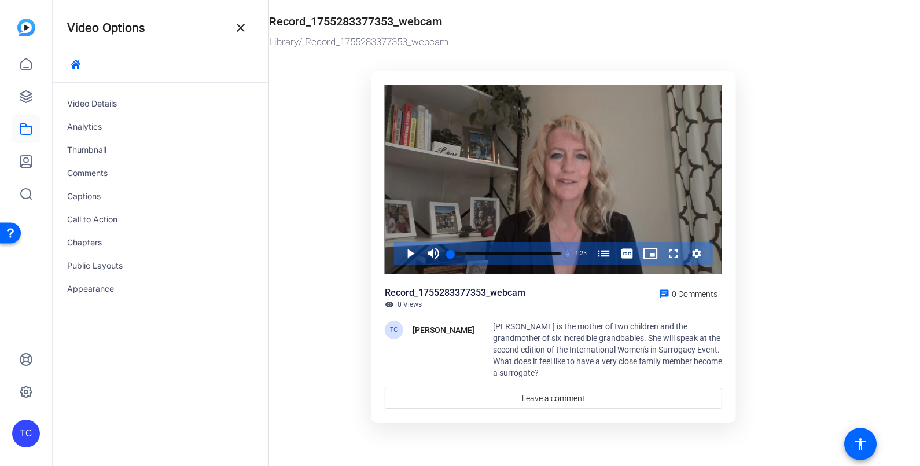
drag, startPoint x: 854, startPoint y: 242, endPoint x: 673, endPoint y: 292, distance: 187.7
click at [853, 243] on or-hosting-video-details "Record_1755283377353_webcam Library / Record_1755283377353_webcam Video Player …" at bounding box center [591, 216] width 645 height 454
click at [390, 333] on div "TC" at bounding box center [394, 330] width 19 height 19
click at [435, 327] on div "Tonya Canaday" at bounding box center [444, 330] width 62 height 14
click at [496, 322] on span "[PERSON_NAME] is the mother of two children and the grandmother of six incredib…" at bounding box center [607, 350] width 229 height 56
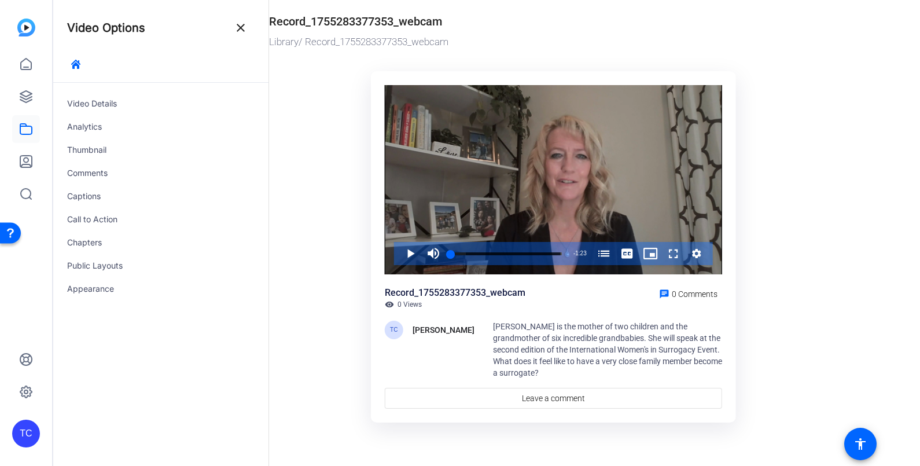
drag, startPoint x: 498, startPoint y: 322, endPoint x: 603, endPoint y: 317, distance: 105.5
click at [603, 317] on div "Record_1755283377353_webcam visibility 0 Views chat 0 Comments TC Tonya Canaday…" at bounding box center [553, 347] width 337 height 123
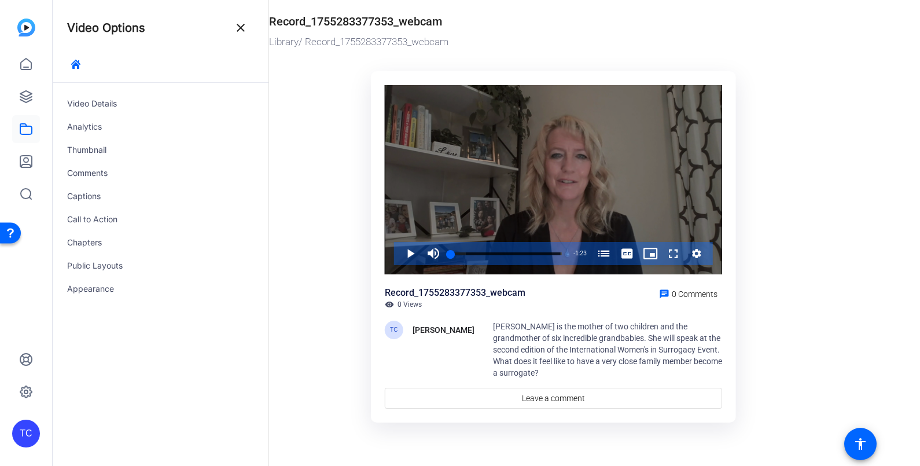
click at [697, 252] on icon "Video Player" at bounding box center [697, 254] width 12 height 14
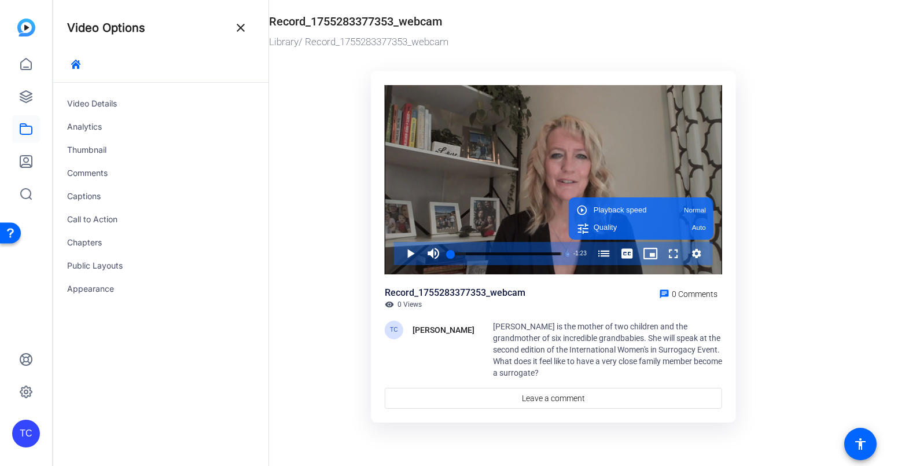
click at [789, 249] on ktd-grid "Video Player is loading. Play Video Play Mute 0% Current Time 0:00 / Duration 1…" at bounding box center [557, 249] width 576 height 370
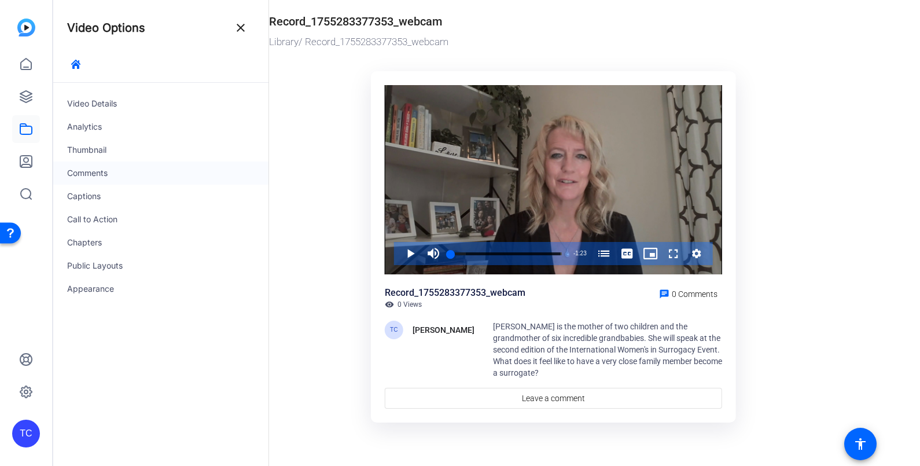
click at [88, 174] on div "Comments" at bounding box center [160, 172] width 215 height 23
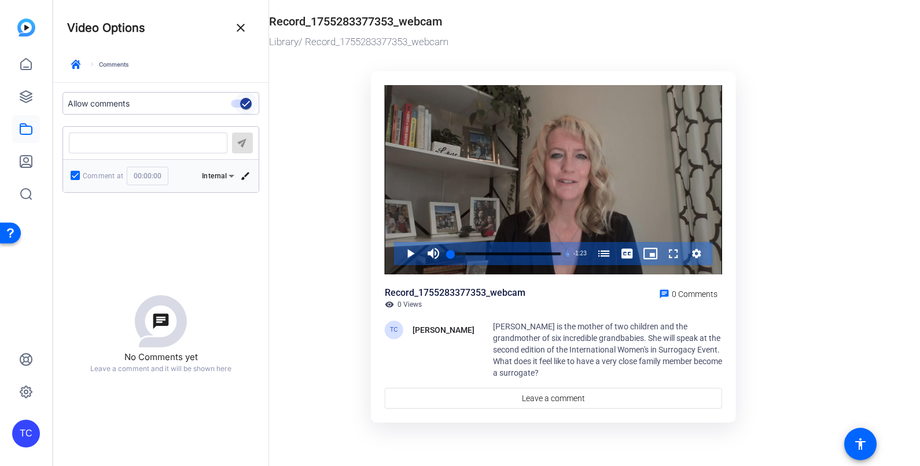
click at [235, 101] on span "button" at bounding box center [245, 103] width 23 height 23
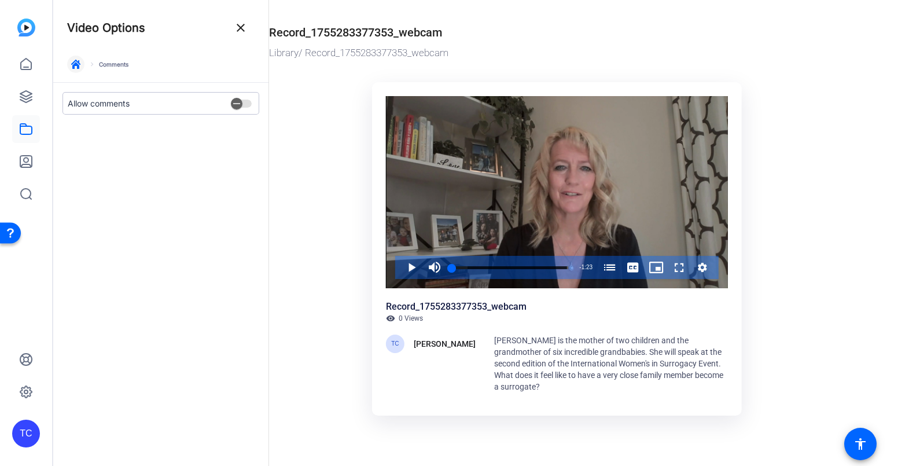
click at [75, 64] on icon "button" at bounding box center [75, 64] width 9 height 9
click at [75, 191] on div "Captions" at bounding box center [160, 196] width 215 height 23
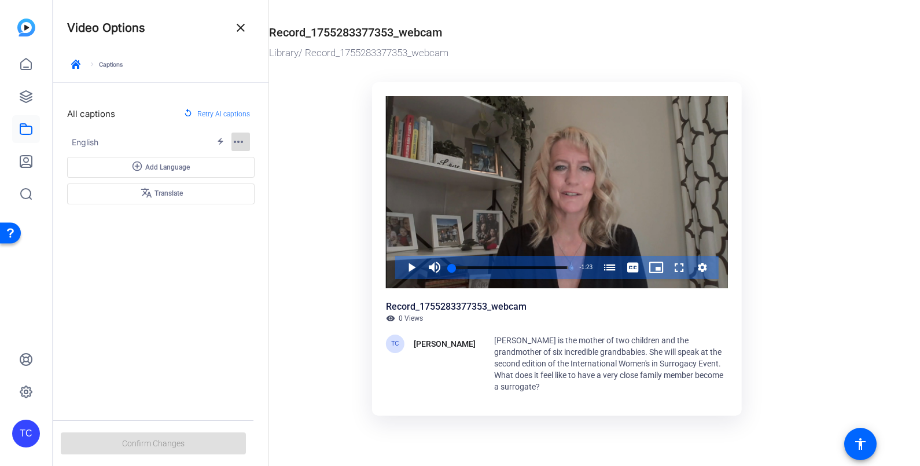
click at [240, 142] on mat-icon "more_horiz" at bounding box center [239, 142] width 14 height 14
click at [247, 158] on span "Edit" at bounding box center [247, 161] width 13 height 8
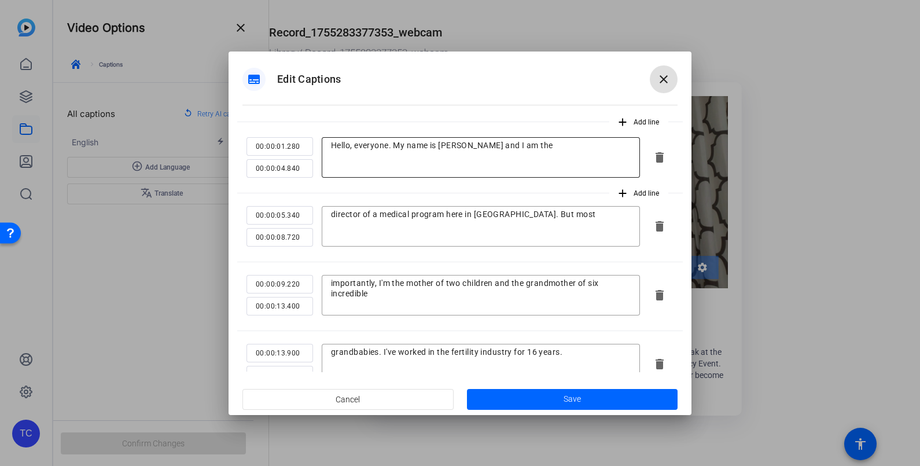
click at [450, 146] on textarea "Hello, everyone. My name is Tanya Canaday and I am the" at bounding box center [481, 157] width 300 height 35
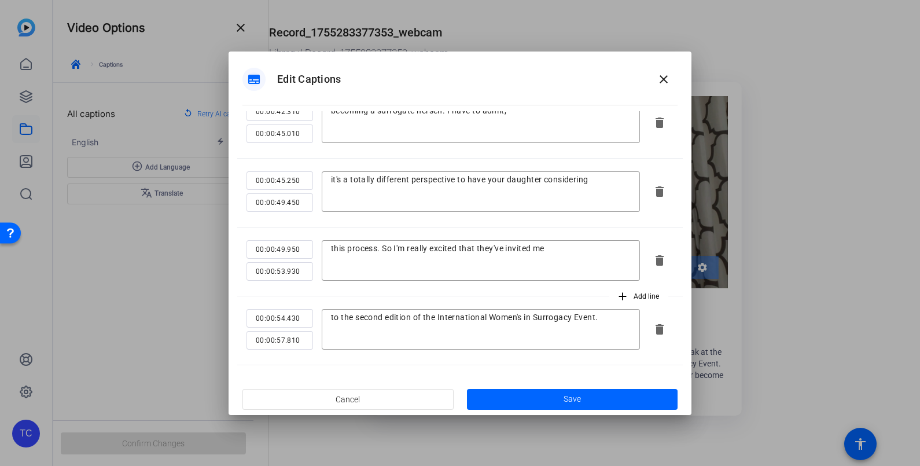
scroll to position [796, 0]
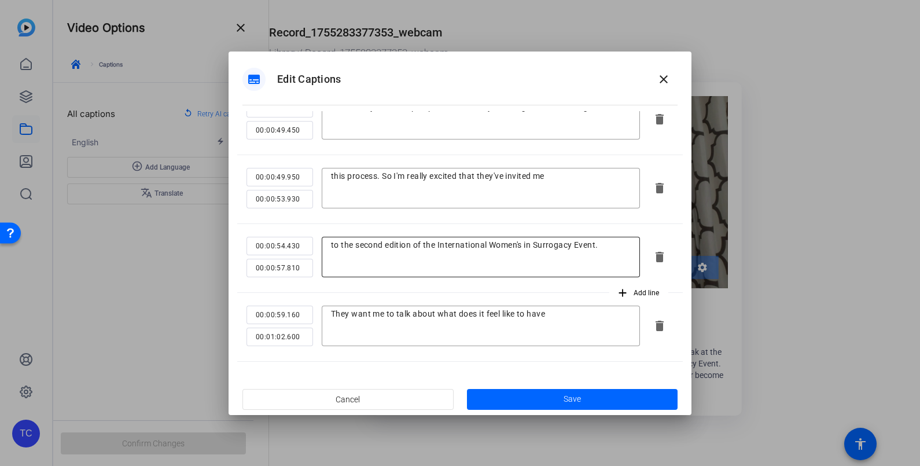
type textarea "Hello, everyone. My name is Tonya Canaday and I am the"
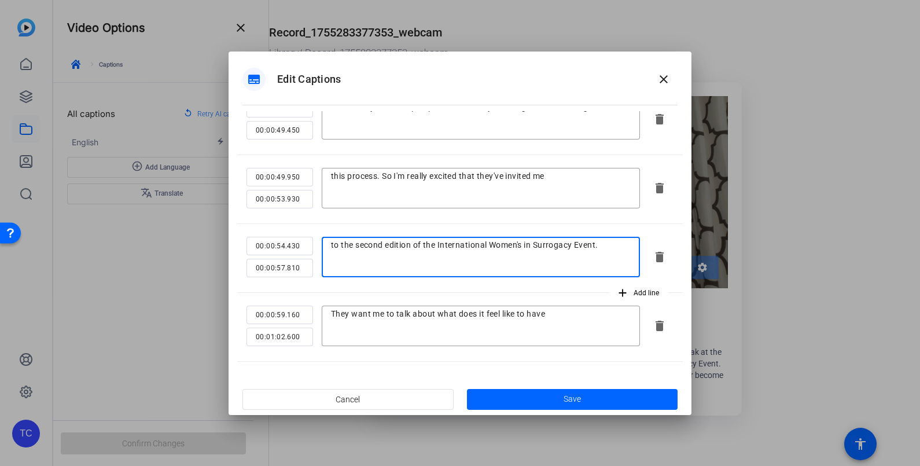
click at [535, 243] on textarea "to the second edition of the International Women's in Surrogacy Event." at bounding box center [481, 257] width 300 height 35
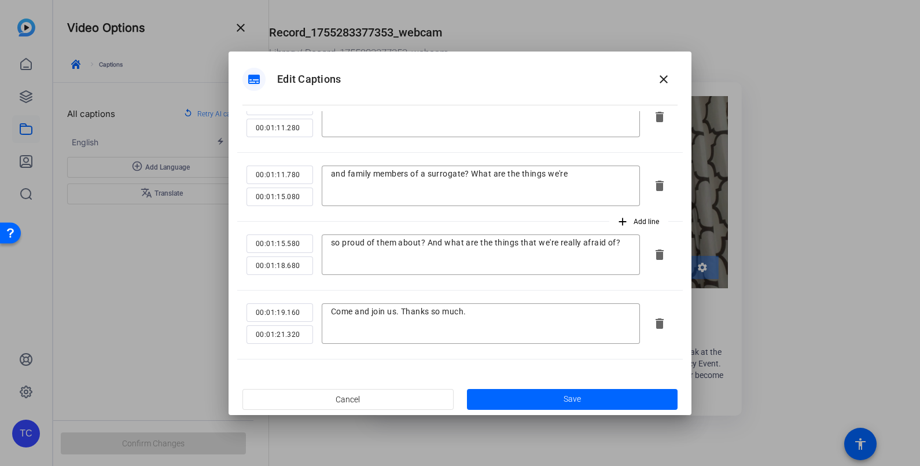
scroll to position [1143, 0]
type textarea "to the second edition of the International Women and Surrogacy Event."
click at [572, 399] on span "Save" at bounding box center [572, 399] width 17 height 12
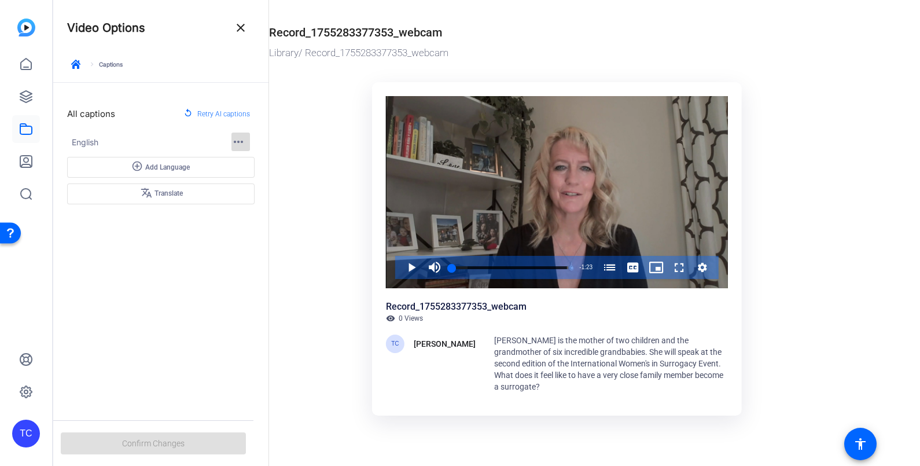
click at [241, 142] on mat-icon "more_horiz" at bounding box center [239, 142] width 14 height 14
click at [248, 159] on span "Edit" at bounding box center [247, 161] width 13 height 8
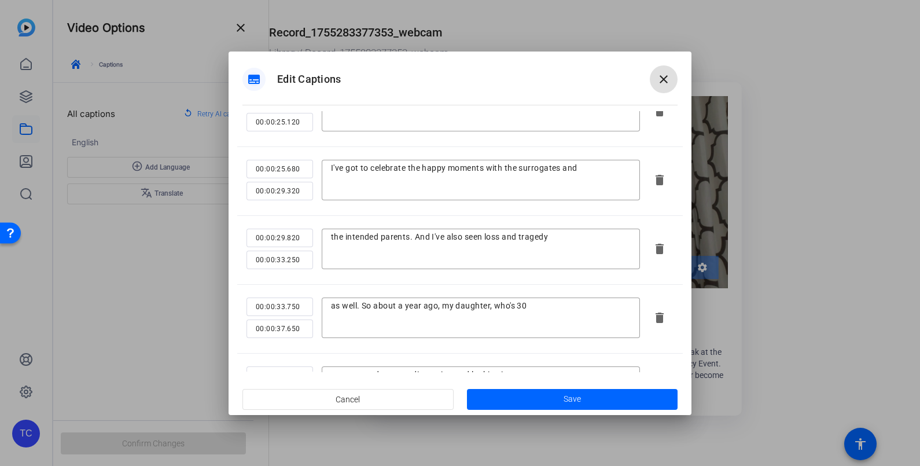
scroll to position [434, 0]
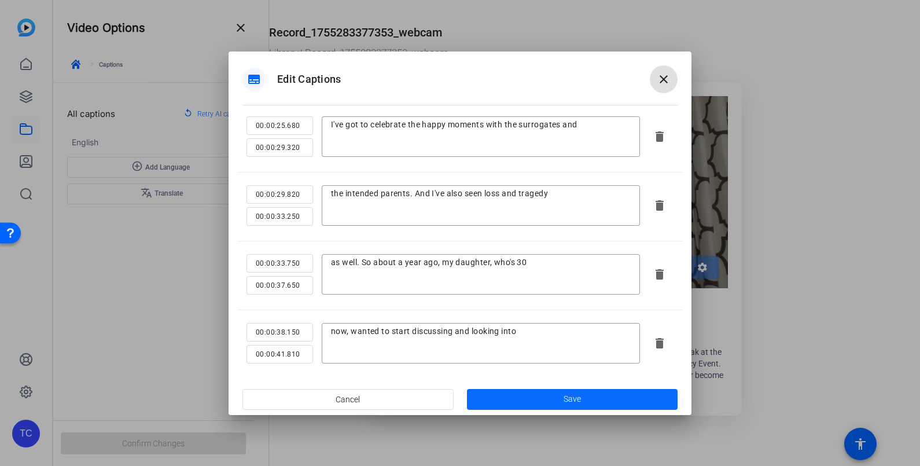
click at [575, 399] on span "Save" at bounding box center [572, 399] width 17 height 12
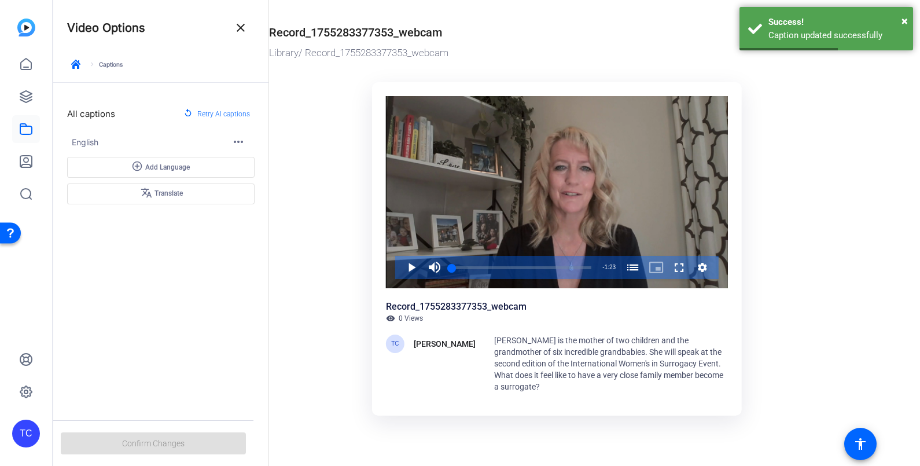
click at [512, 348] on span "[PERSON_NAME] is the mother of two children and the grandmother of six incredib…" at bounding box center [608, 364] width 229 height 56
click at [505, 337] on span "[PERSON_NAME] is the mother of two children and the grandmother of six incredib…" at bounding box center [608, 364] width 229 height 56
drag, startPoint x: 395, startPoint y: 338, endPoint x: 414, endPoint y: 339, distance: 19.1
click at [396, 339] on div "TC" at bounding box center [395, 344] width 19 height 19
drag, startPoint x: 437, startPoint y: 347, endPoint x: 530, endPoint y: 341, distance: 92.8
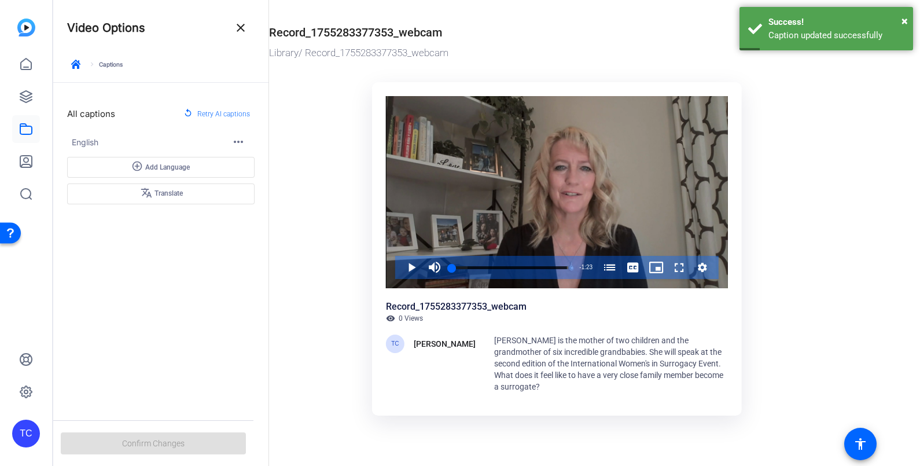
click at [438, 347] on div "Tonya Canaday" at bounding box center [445, 344] width 62 height 14
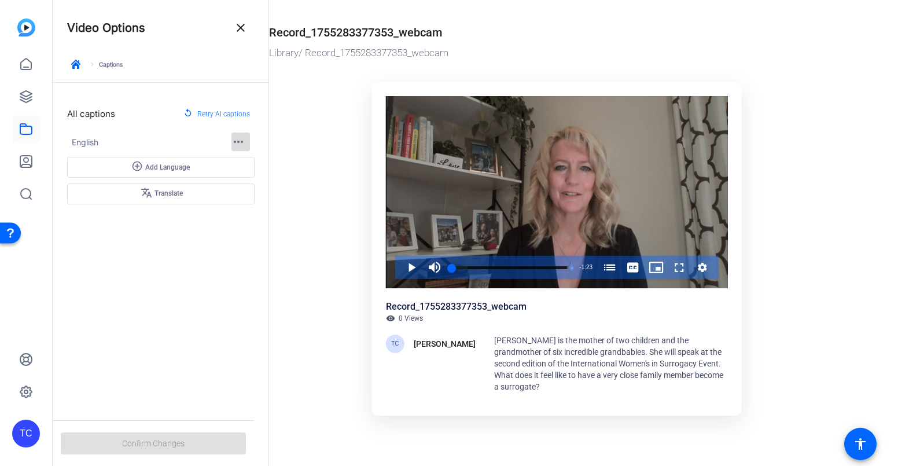
click at [246, 142] on span "button" at bounding box center [241, 142] width 28 height 28
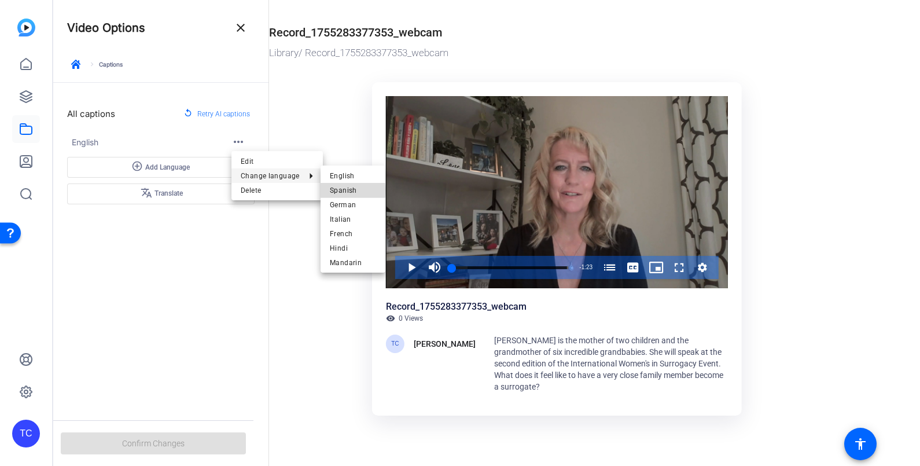
click at [348, 190] on span "Spanish" at bounding box center [353, 190] width 46 height 14
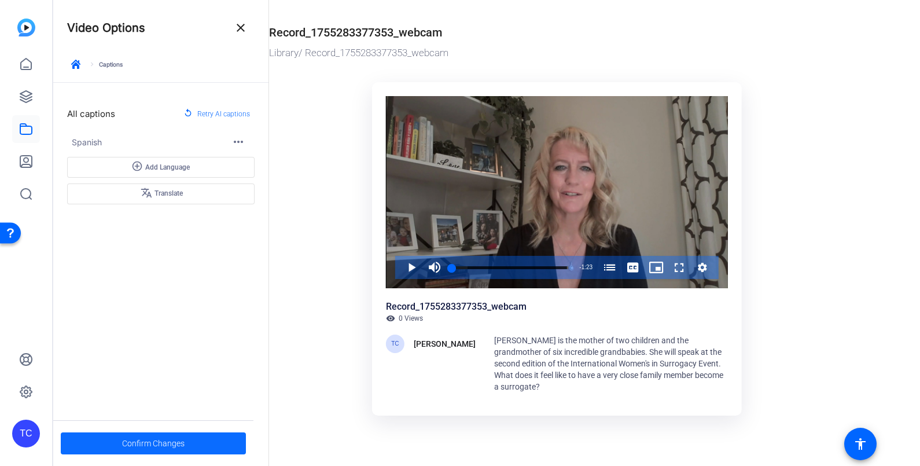
click at [142, 438] on span "Confirm Changes" at bounding box center [153, 443] width 63 height 22
click at [76, 64] on icon "button" at bounding box center [75, 64] width 9 height 9
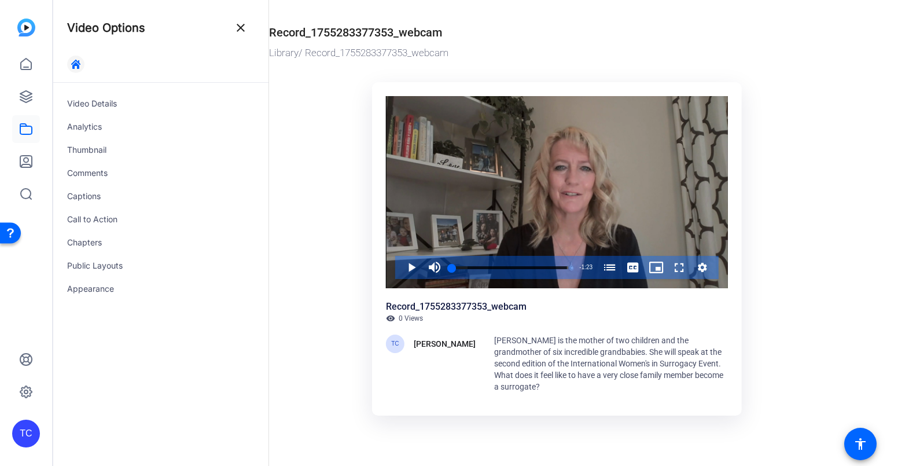
click at [79, 67] on icon "button" at bounding box center [75, 64] width 9 height 9
click at [86, 200] on div "Captions" at bounding box center [160, 196] width 215 height 23
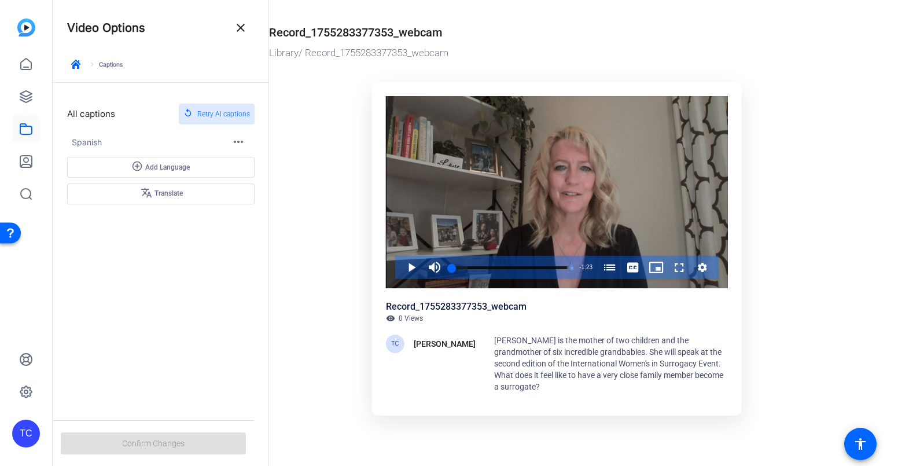
click at [225, 113] on span "Retry AI captions" at bounding box center [223, 113] width 53 height 15
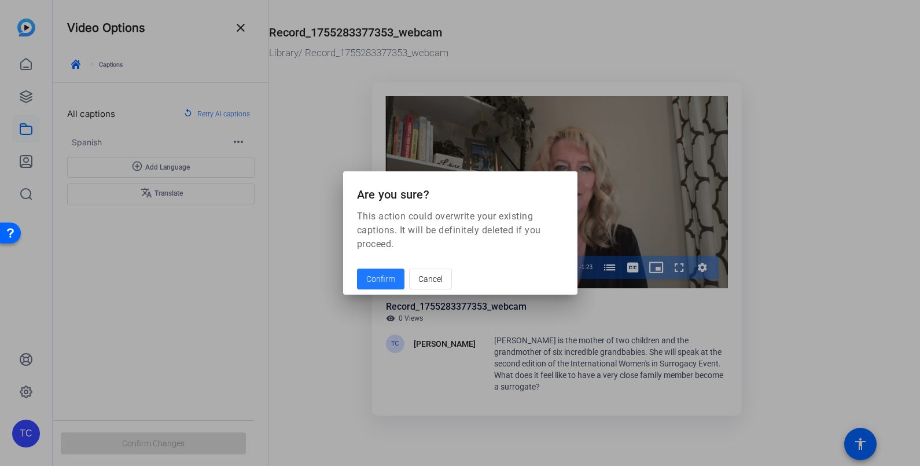
click at [380, 275] on span "Confirm" at bounding box center [380, 279] width 29 height 12
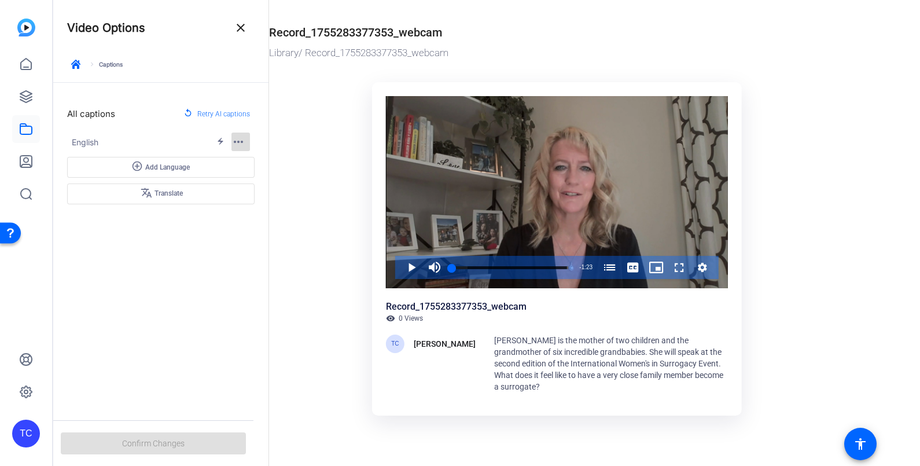
click at [236, 138] on mat-icon "more_horiz" at bounding box center [239, 142] width 14 height 14
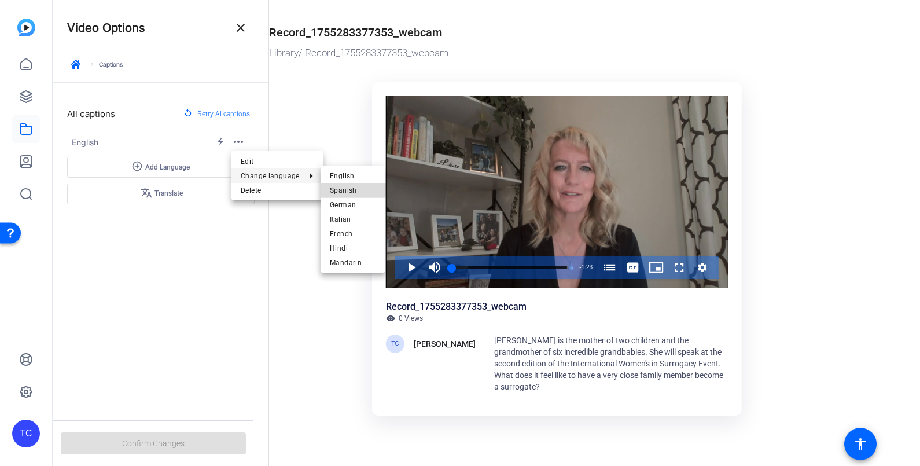
click at [343, 188] on span "Spanish" at bounding box center [353, 190] width 46 height 14
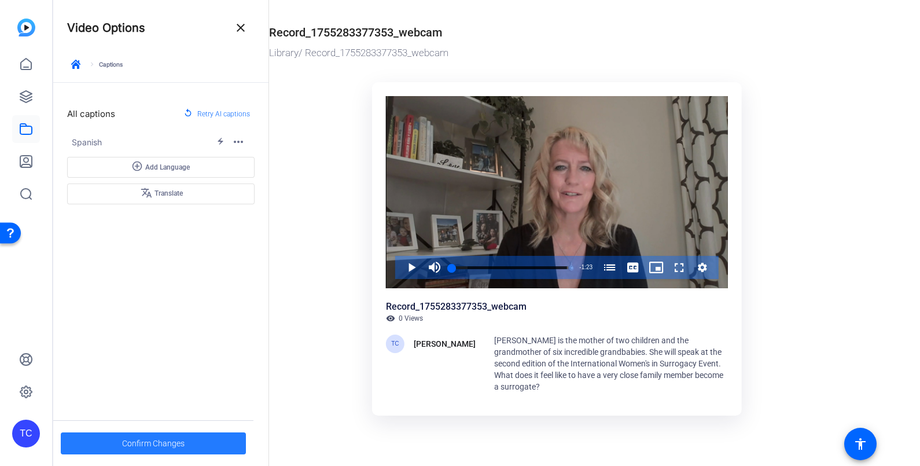
click at [147, 439] on span "Confirm Changes" at bounding box center [153, 443] width 63 height 22
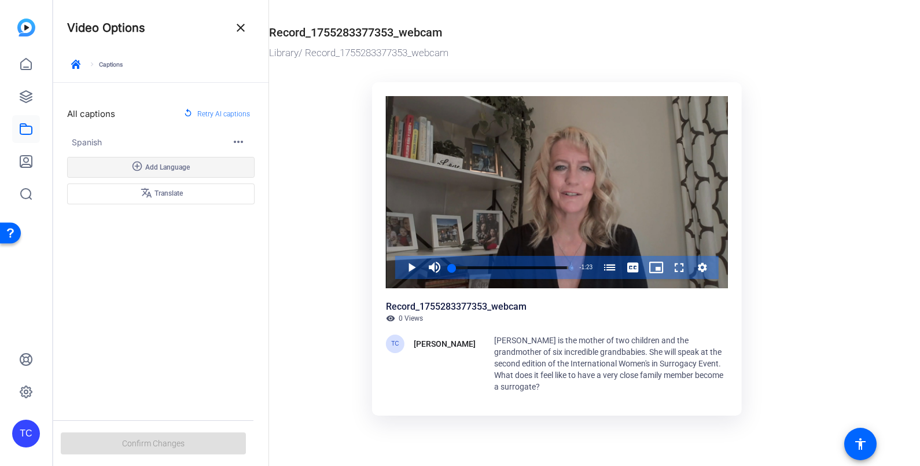
click at [157, 169] on span "Add Language" at bounding box center [167, 167] width 45 height 9
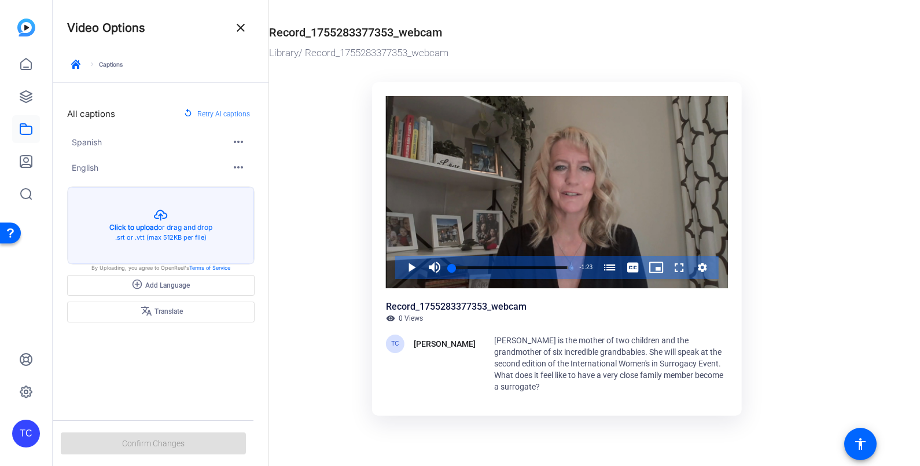
click at [295, 154] on ktd-grid "Video Player is loading. Play Video Play Mute Current Time 0:00 / Duration 1:23…" at bounding box center [557, 245] width 576 height 341
click at [153, 346] on div "All captions replay Retry AI captions Spanish more_horiz English more_horiz Cre…" at bounding box center [160, 244] width 215 height 323
drag, startPoint x: 80, startPoint y: 64, endPoint x: 519, endPoint y: 41, distance: 439.9
click at [80, 64] on icon "button" at bounding box center [75, 64] width 9 height 9
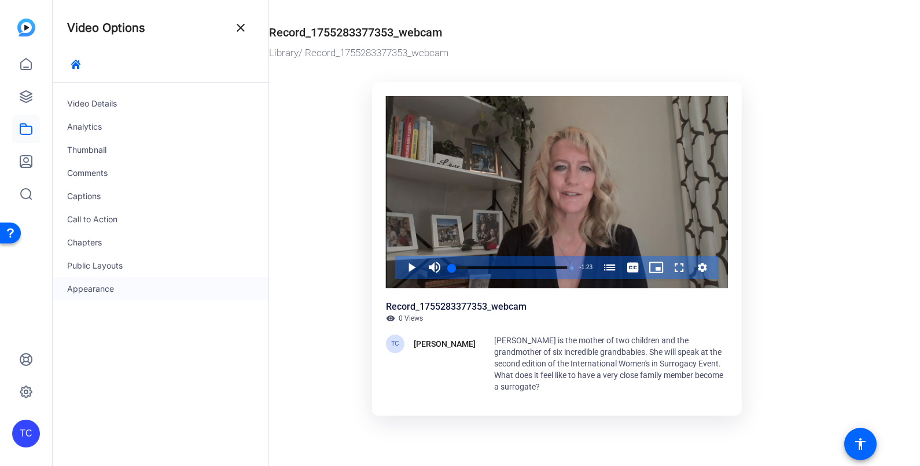
click at [90, 286] on div "Appearance" at bounding box center [160, 288] width 215 height 23
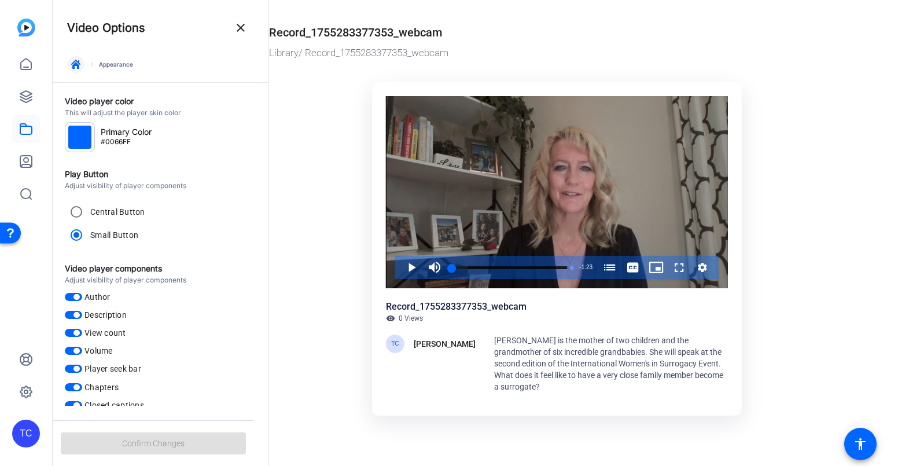
click at [81, 65] on span "button" at bounding box center [76, 64] width 28 height 28
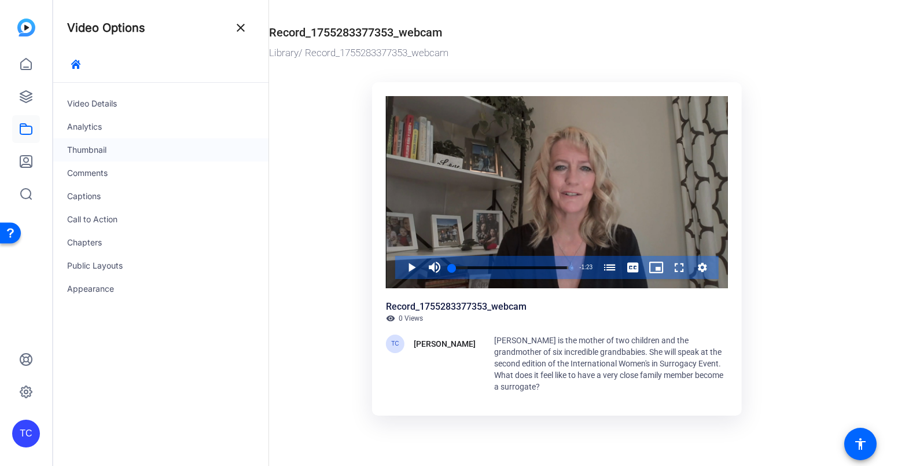
click at [97, 150] on div "Thumbnail" at bounding box center [160, 149] width 215 height 23
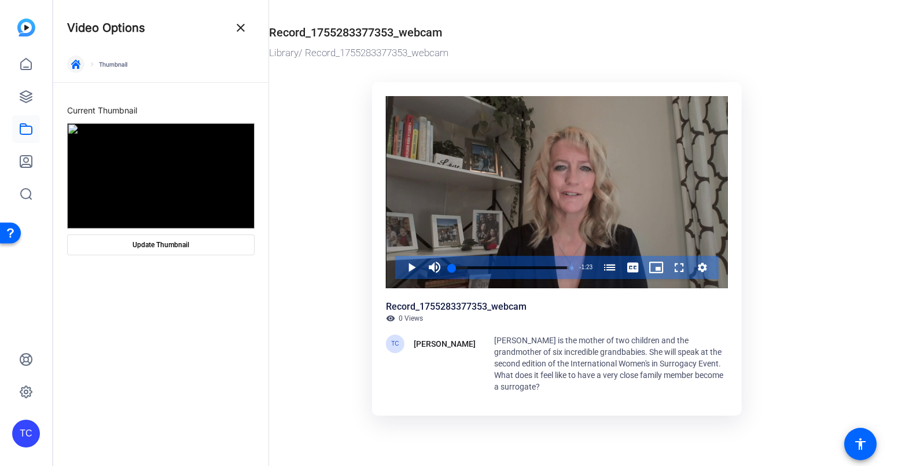
click at [73, 61] on icon "button" at bounding box center [75, 64] width 9 height 9
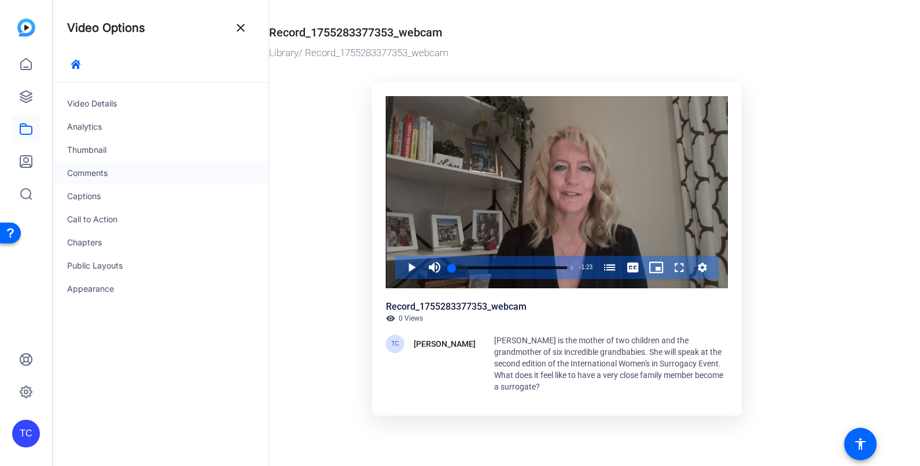
click at [93, 172] on div "Comments" at bounding box center [160, 172] width 215 height 23
click at [252, 104] on div at bounding box center [242, 104] width 23 height 8
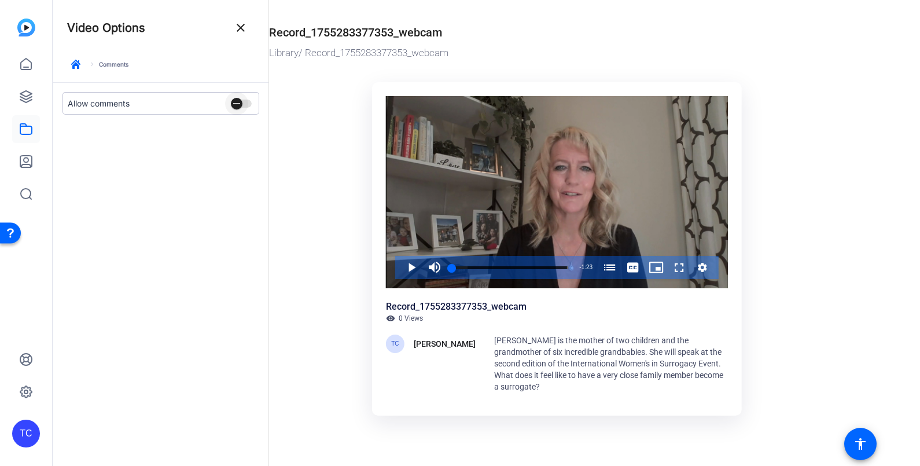
click at [249, 102] on span "button" at bounding box center [241, 104] width 21 height 8
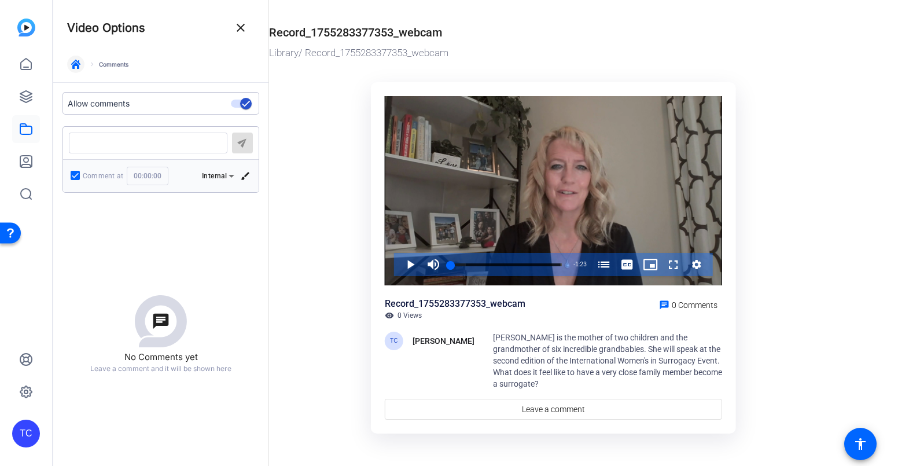
click at [84, 62] on span "button" at bounding box center [76, 64] width 28 height 28
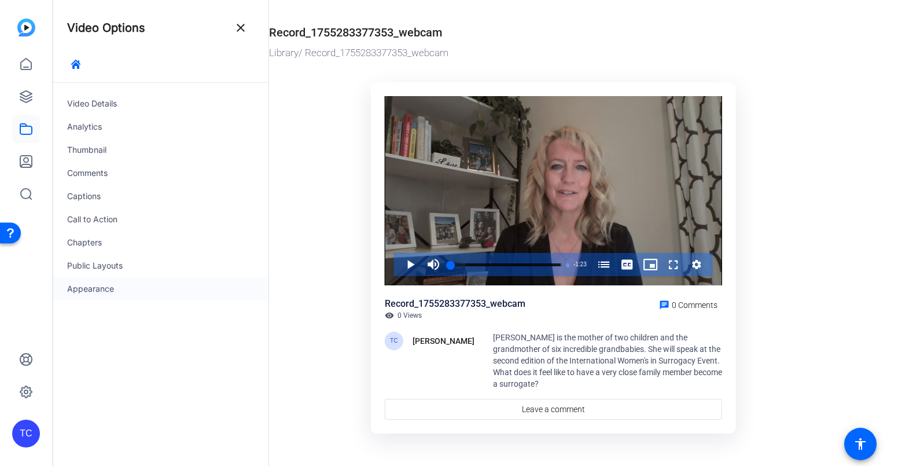
click at [95, 291] on div "Appearance" at bounding box center [160, 288] width 215 height 23
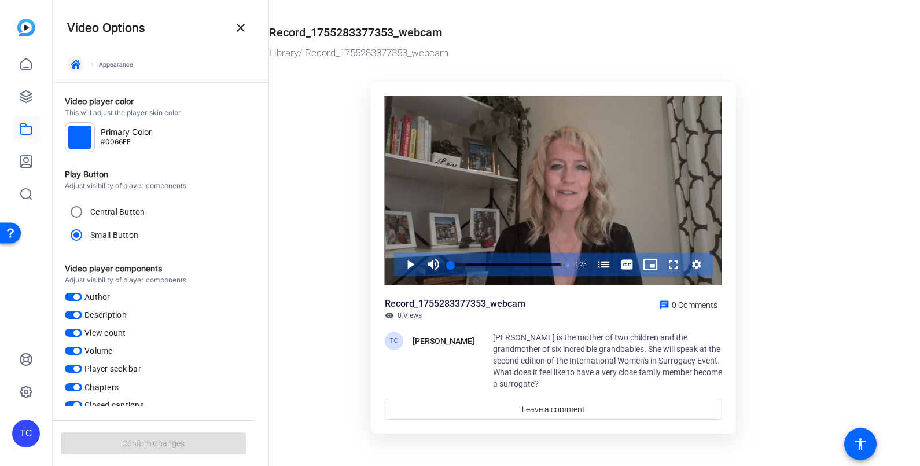
click at [75, 64] on icon "button" at bounding box center [75, 64] width 9 height 9
click at [237, 24] on mat-icon "close" at bounding box center [241, 28] width 14 height 14
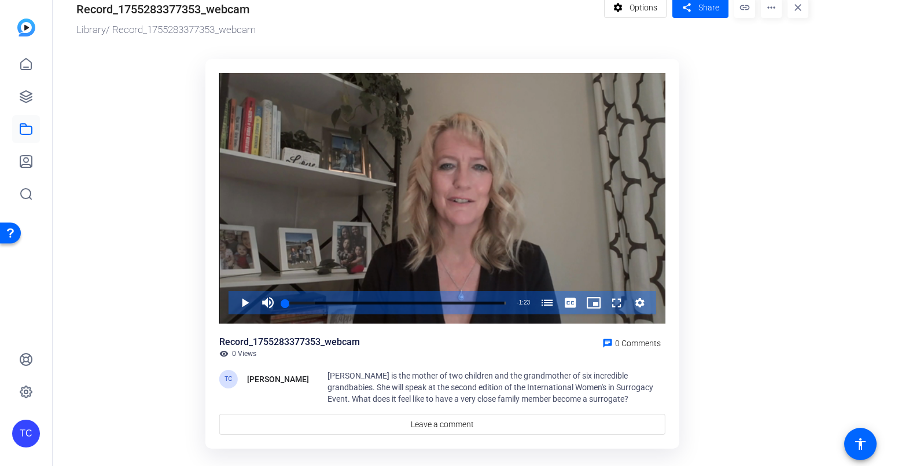
scroll to position [46, 0]
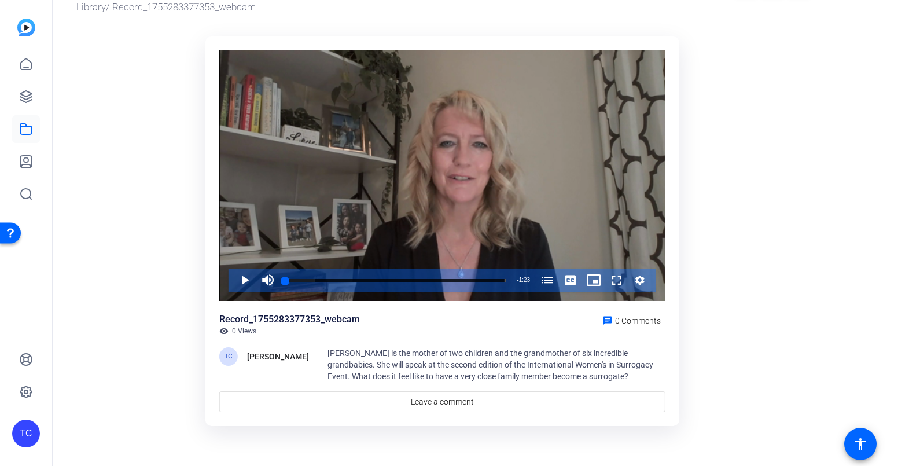
click at [714, 197] on ktd-grid "Video Player is loading. Play Video Play Mute Current Time 0:00 / Duration 1:23…" at bounding box center [442, 232] width 732 height 405
click at [863, 442] on mat-icon "accessibility" at bounding box center [861, 444] width 14 height 14
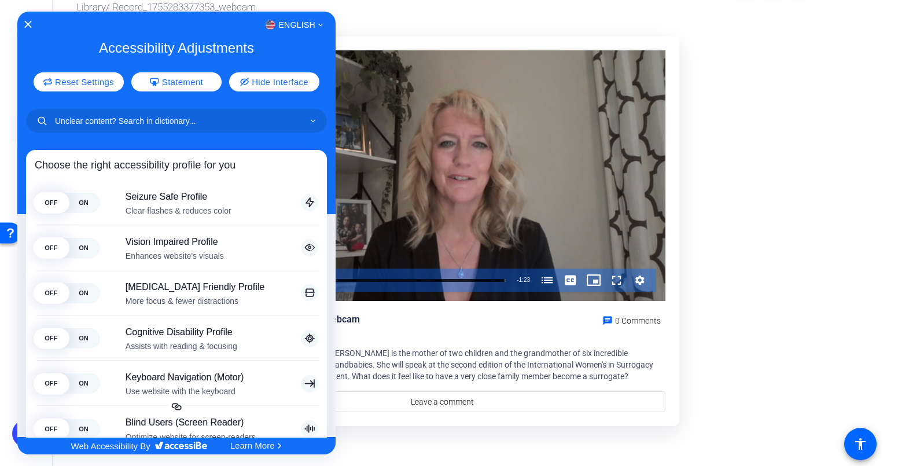
click at [23, 20] on div "English" at bounding box center [176, 24] width 318 height 15
click at [25, 21] on icon "Close Accessibility Interface" at bounding box center [27, 24] width 7 height 7
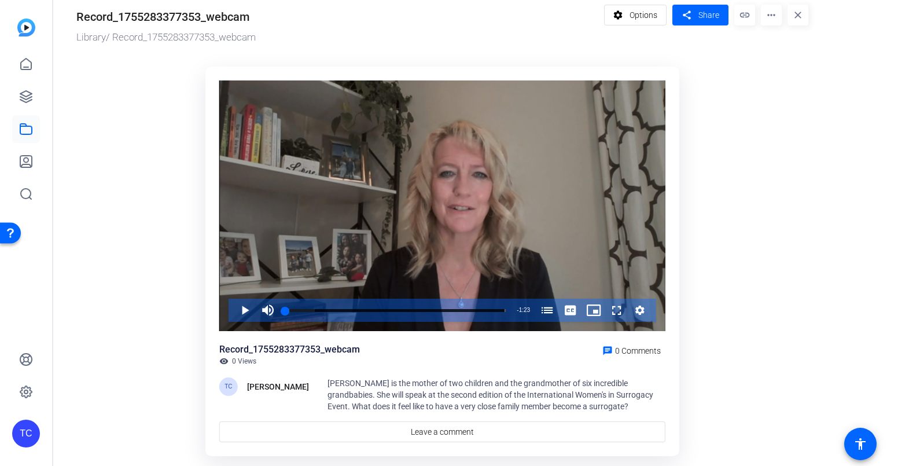
scroll to position [0, 0]
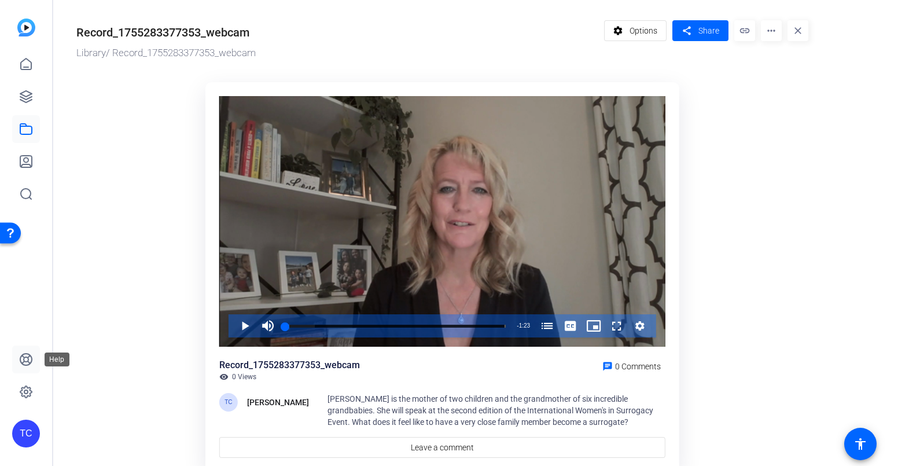
click at [27, 358] on icon at bounding box center [26, 359] width 14 height 14
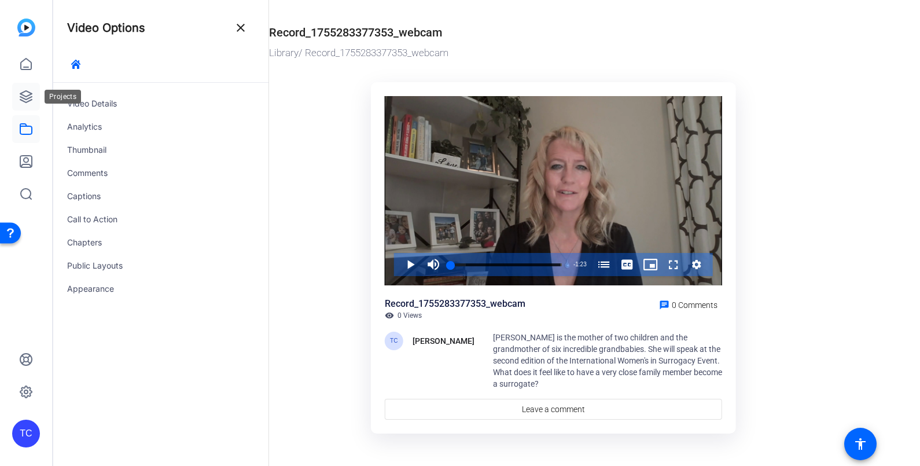
click at [23, 100] on icon at bounding box center [26, 97] width 12 height 12
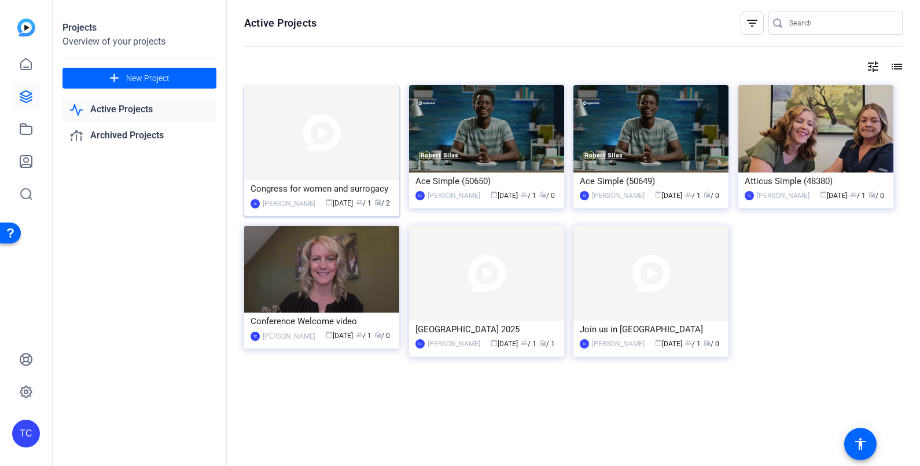
click at [264, 124] on img at bounding box center [321, 132] width 155 height 95
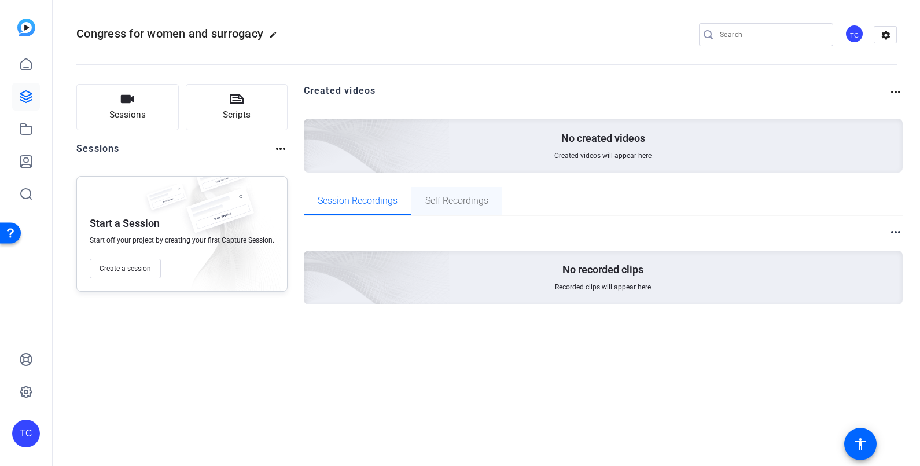
click at [446, 200] on span "Self Recordings" at bounding box center [456, 200] width 63 height 9
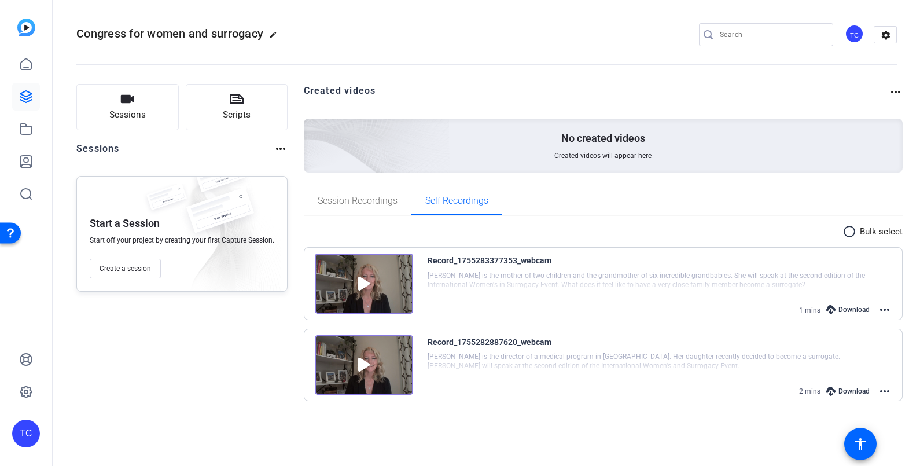
click at [889, 394] on mat-icon "more_horiz" at bounding box center [885, 391] width 14 height 14
click at [848, 403] on span "Edit Video" at bounding box center [857, 405] width 51 height 14
click at [395, 366] on img at bounding box center [364, 365] width 98 height 60
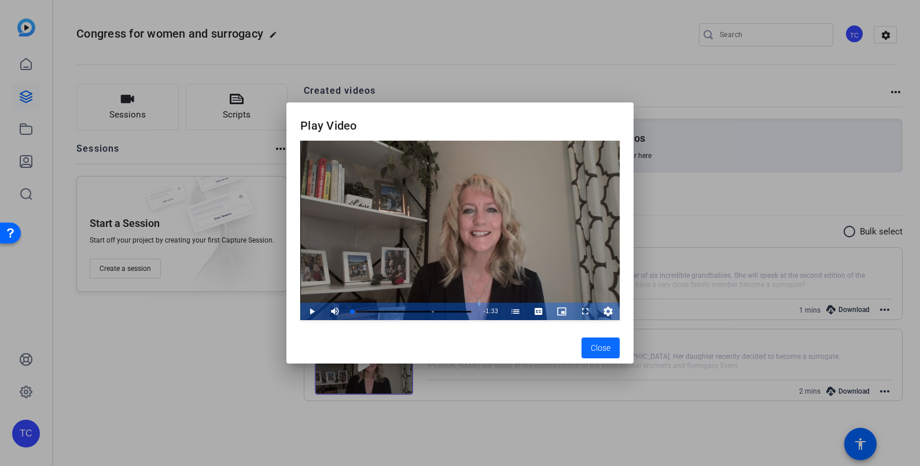
click at [607, 346] on span "Close" at bounding box center [601, 348] width 20 height 12
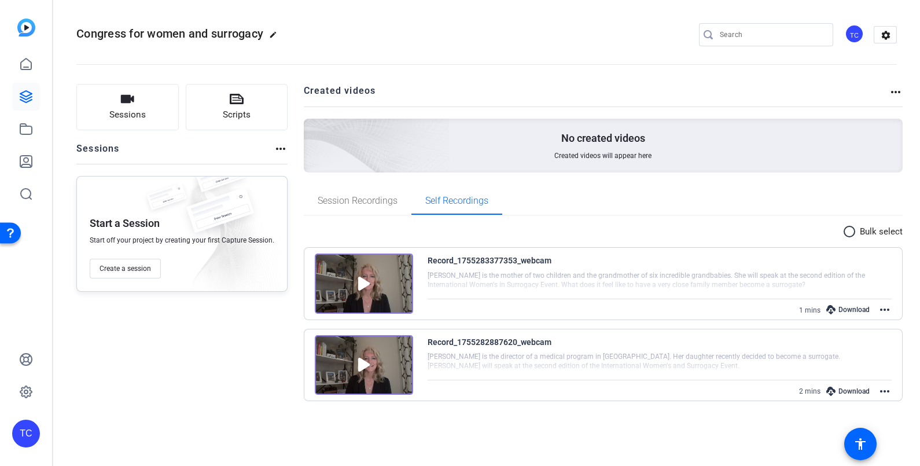
click at [507, 356] on div at bounding box center [660, 362] width 465 height 29
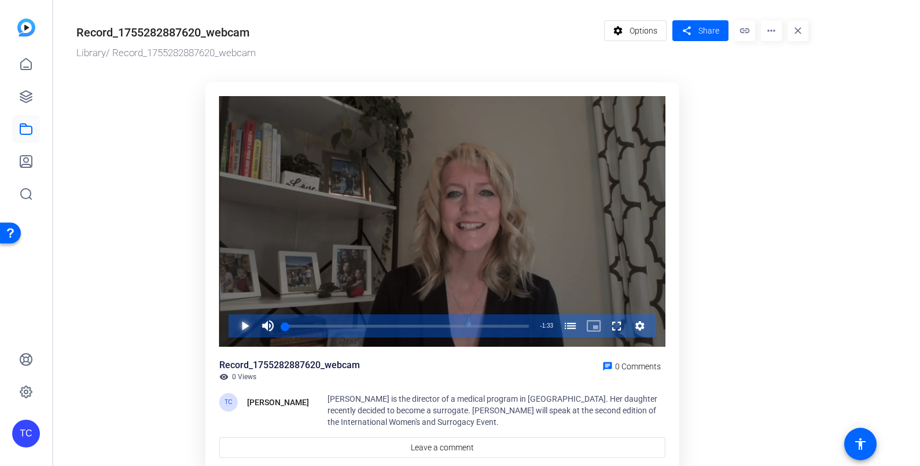
click at [233, 319] on span "Video Player" at bounding box center [233, 325] width 0 height 23
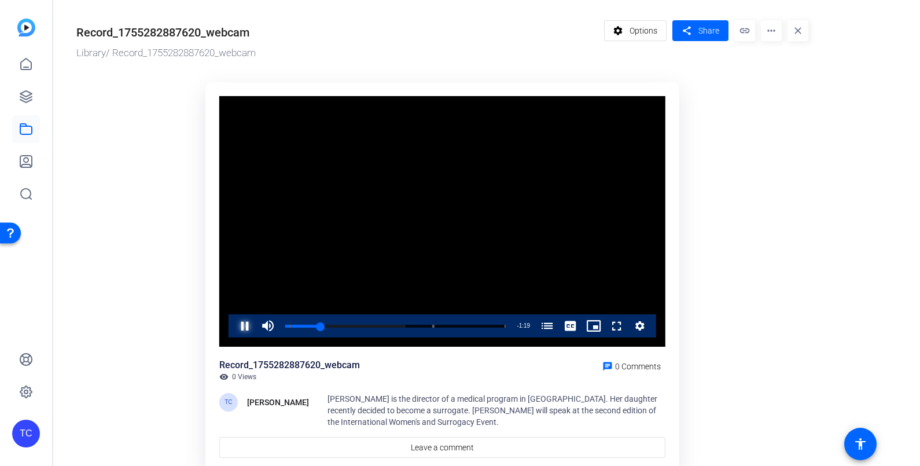
click at [233, 324] on span "Video Player" at bounding box center [233, 325] width 0 height 23
click at [798, 31] on mat-icon "close" at bounding box center [798, 30] width 21 height 21
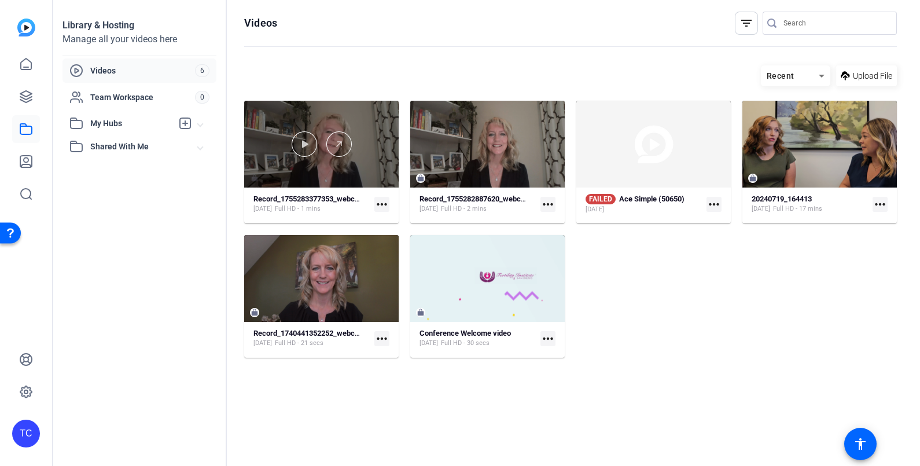
click at [370, 162] on div at bounding box center [321, 144] width 155 height 87
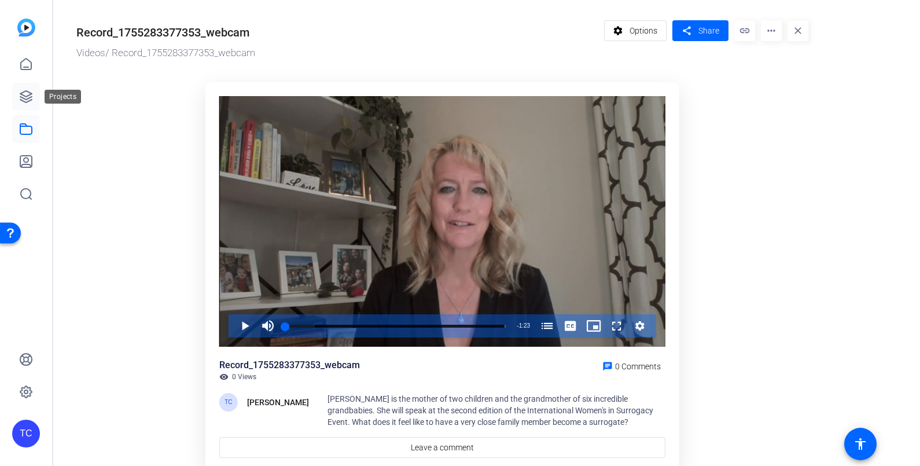
click at [27, 92] on icon at bounding box center [26, 97] width 14 height 14
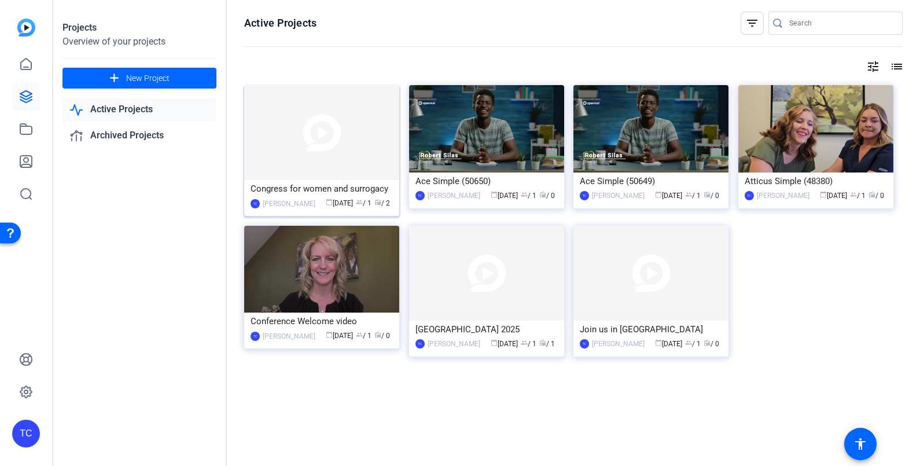
click at [304, 111] on img at bounding box center [321, 132] width 155 height 95
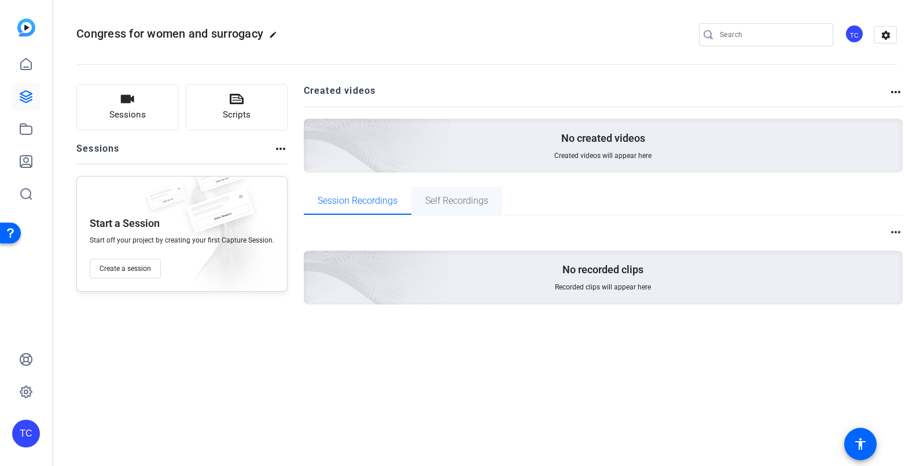
click at [439, 194] on span "Self Recordings" at bounding box center [456, 201] width 63 height 28
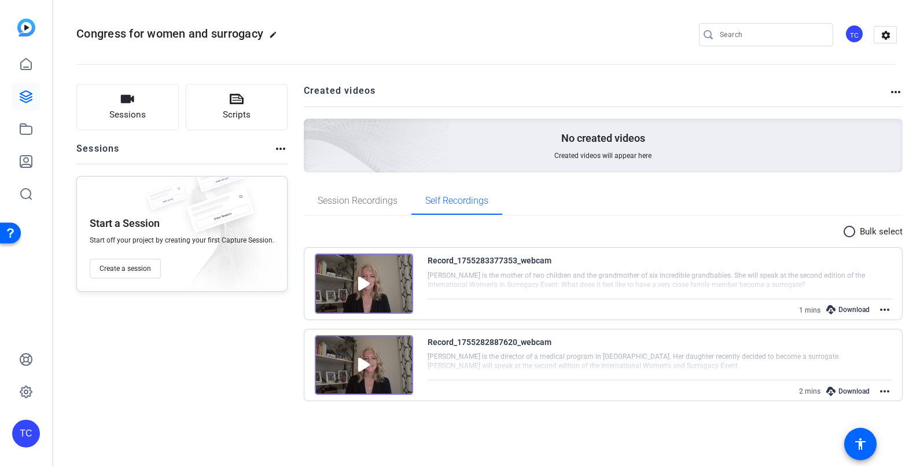
click at [854, 308] on div "Download" at bounding box center [848, 309] width 55 height 15
click at [851, 388] on div "Download" at bounding box center [848, 391] width 55 height 15
